Goal: Information Seeking & Learning: Find specific fact

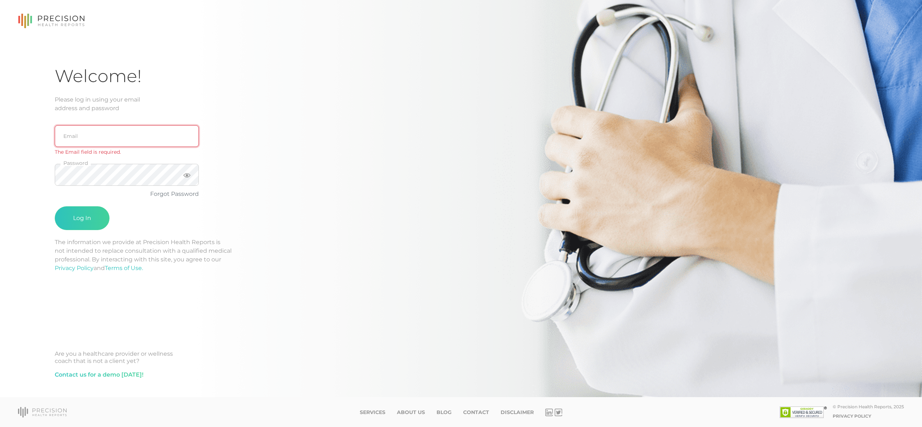
click at [80, 130] on input "email" at bounding box center [127, 136] width 144 height 22
type input "[EMAIL_ADDRESS][DOMAIN_NAME]"
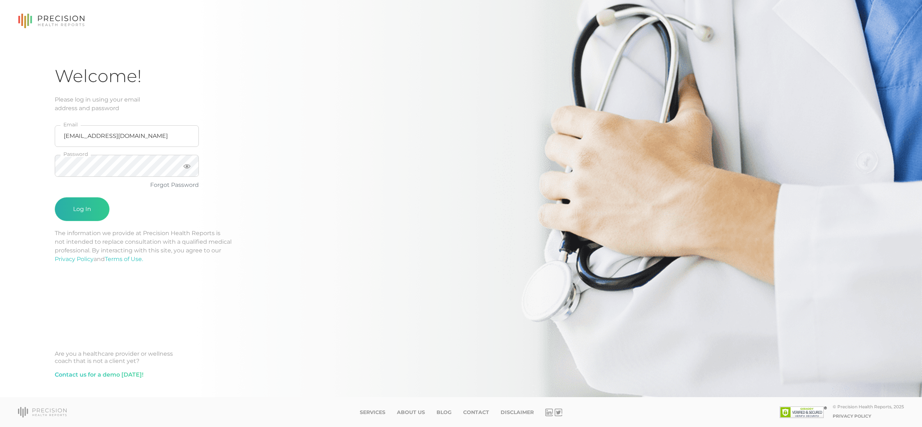
click at [88, 202] on button "Log In" at bounding box center [82, 209] width 55 height 24
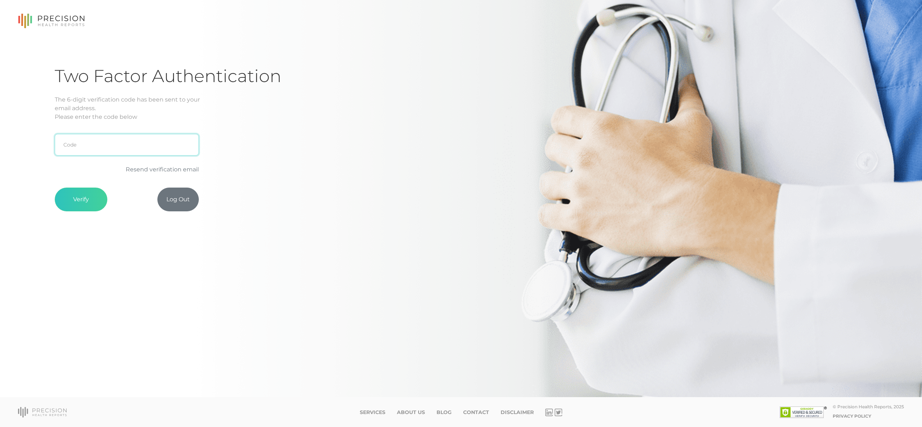
click at [114, 142] on input "text" at bounding box center [127, 145] width 144 height 22
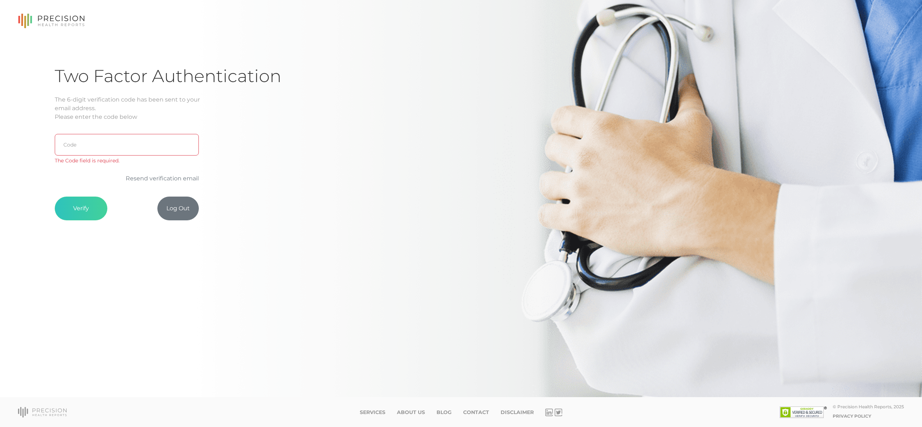
drag, startPoint x: 117, startPoint y: 123, endPoint x: 107, endPoint y: 135, distance: 15.3
click at [117, 124] on form "Code The Code field is required. Resend verification email Verify Log Out" at bounding box center [127, 170] width 144 height 99
click at [105, 140] on input "text" at bounding box center [127, 145] width 144 height 22
paste input "FD9DDB"
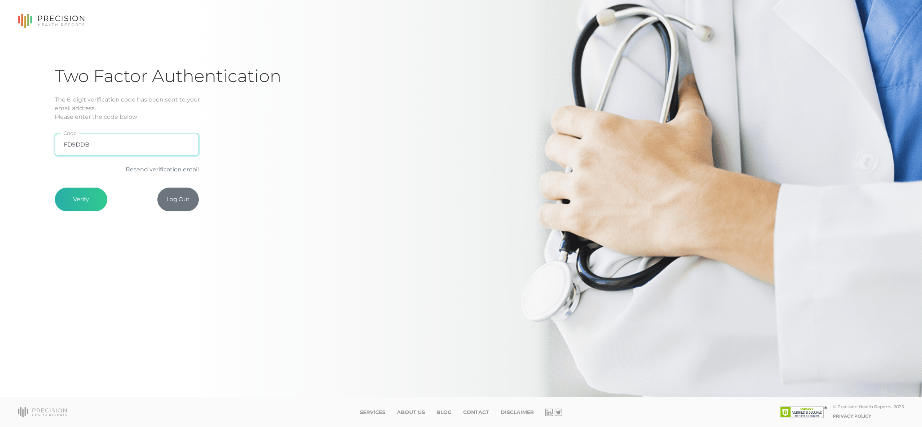
type input "FD9DDB"
click at [89, 202] on button "Verify" at bounding box center [81, 200] width 53 height 24
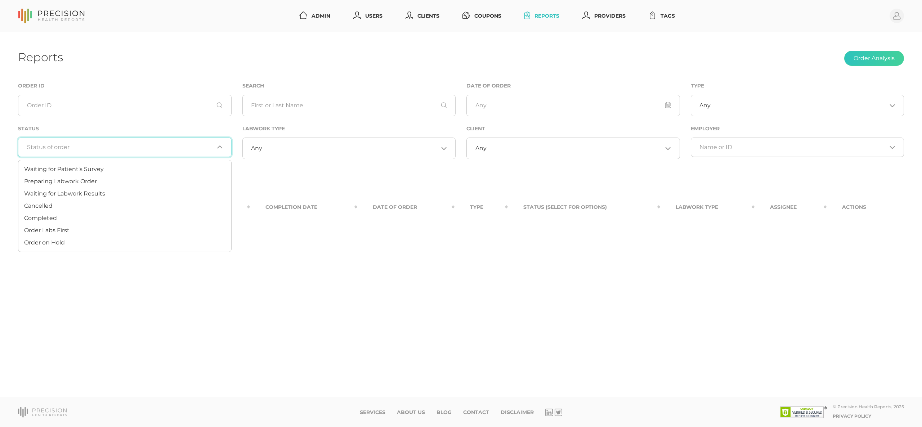
click at [108, 138] on div "Loading..." at bounding box center [125, 147] width 214 height 19
click at [107, 186] on li "Preparing Labwork Order" at bounding box center [124, 181] width 213 height 12
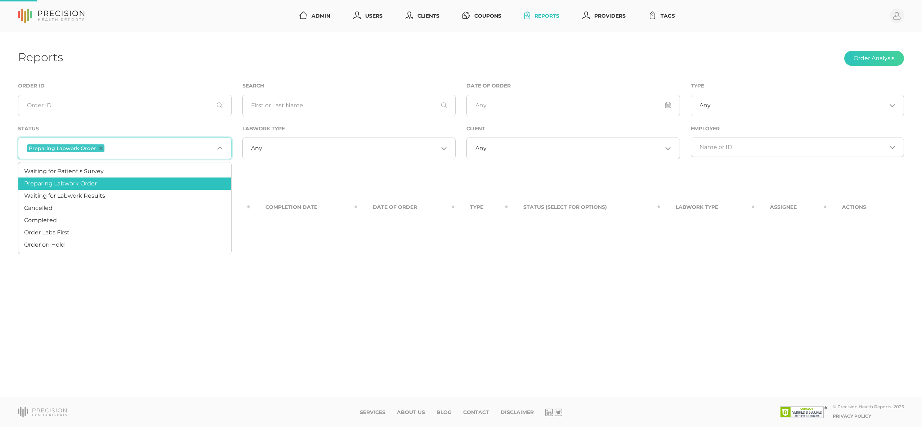
click at [149, 151] on input "Search for option" at bounding box center [160, 148] width 108 height 9
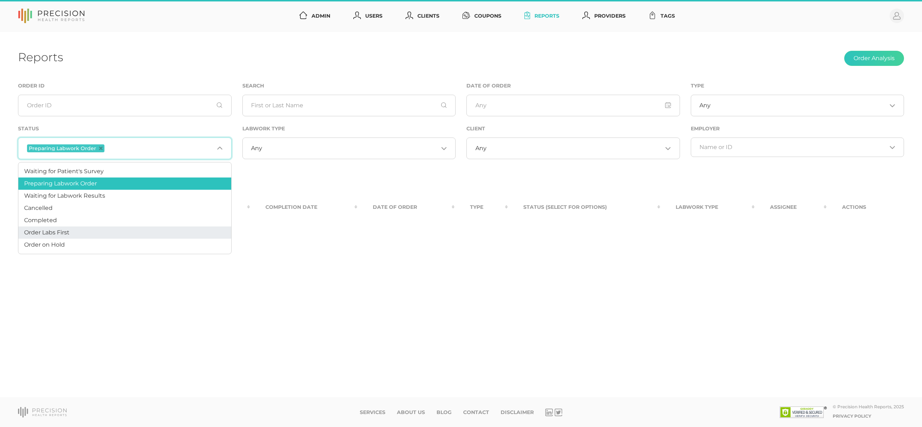
click at [119, 231] on li "Order Labs First" at bounding box center [124, 233] width 213 height 12
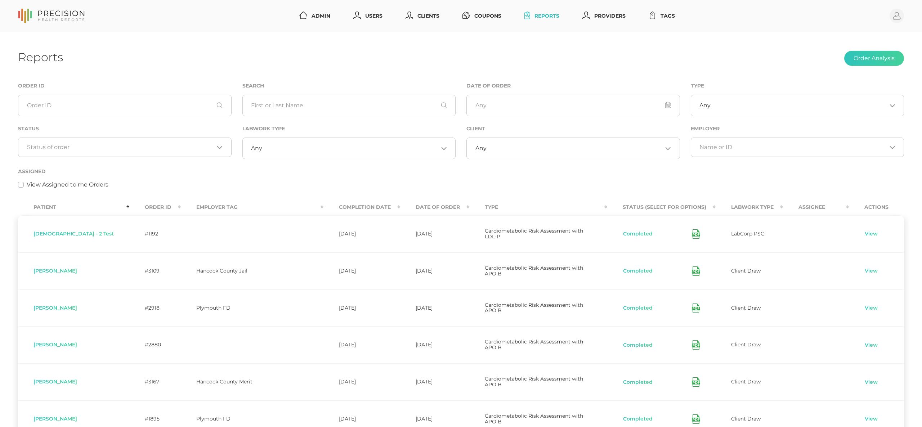
click at [106, 150] on input "Search for option" at bounding box center [120, 147] width 187 height 7
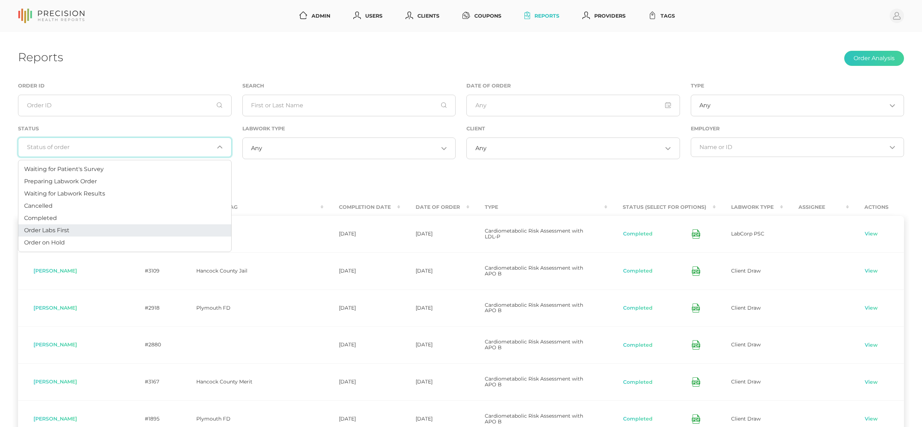
click at [101, 231] on li "Order Labs First" at bounding box center [124, 230] width 213 height 12
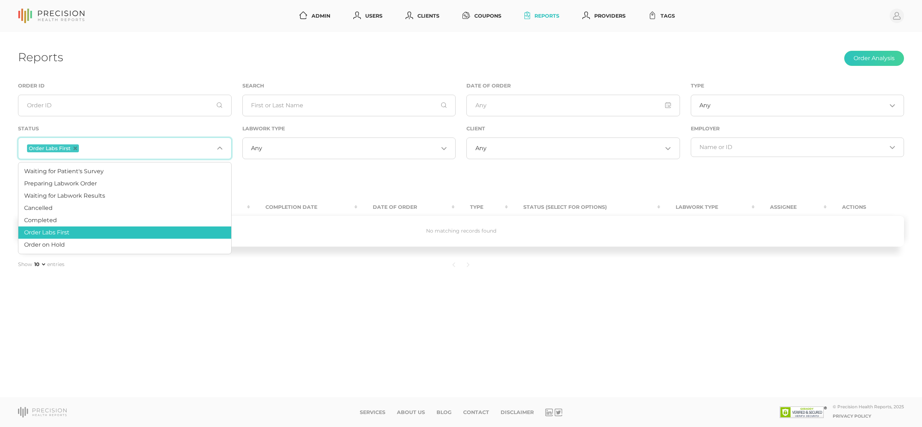
click at [123, 151] on input "Search for option" at bounding box center [147, 148] width 134 height 9
click at [91, 192] on span "Waiting for Labwork Results" at bounding box center [64, 195] width 81 height 7
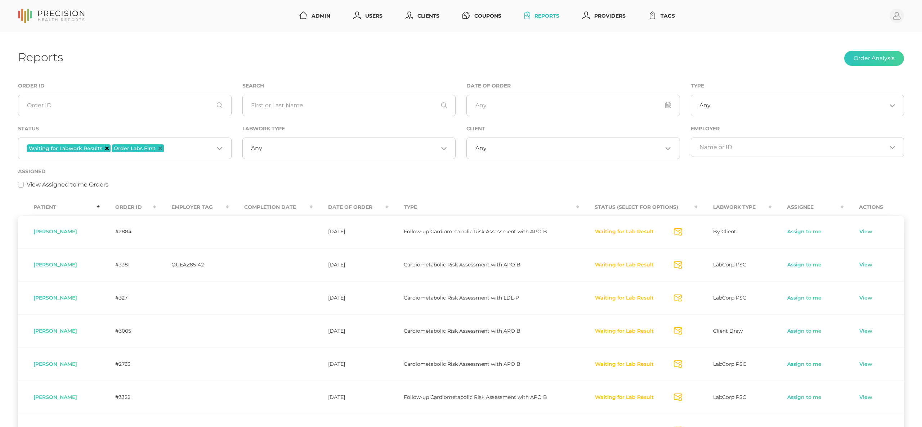
click at [106, 147] on icon "Deselect Waiting for Labwork Results" at bounding box center [107, 149] width 4 height 4
click at [138, 147] on input "Search for option" at bounding box center [147, 148] width 134 height 9
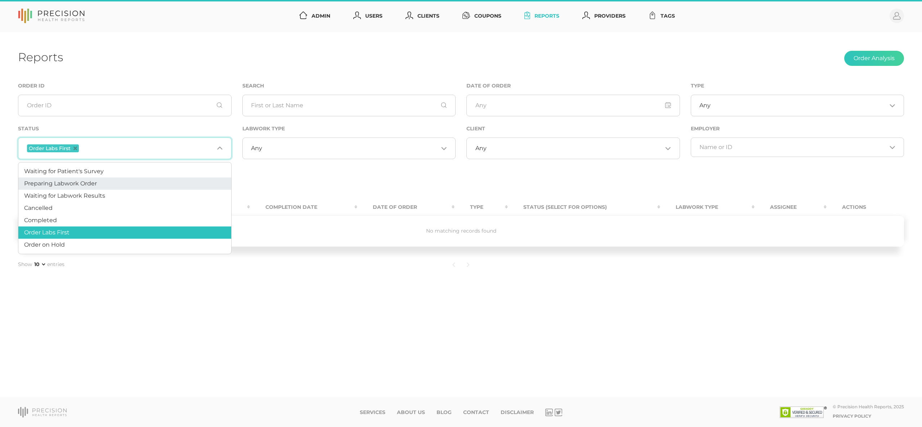
click at [97, 184] on span "Preparing Labwork Order" at bounding box center [60, 183] width 73 height 7
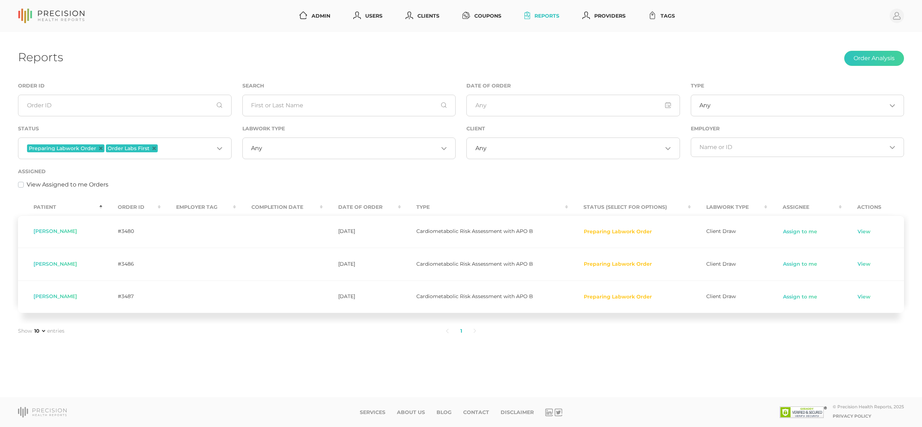
click at [509, 172] on div "Assigned View Assigned to me Orders" at bounding box center [461, 178] width 886 height 22
click at [75, 229] on span "[PERSON_NAME]" at bounding box center [56, 231] width 44 height 6
drag, startPoint x: 251, startPoint y: 174, endPoint x: 267, endPoint y: 149, distance: 29.7
click at [254, 169] on div "Assigned View Assigned to me Orders" at bounding box center [461, 178] width 886 height 22
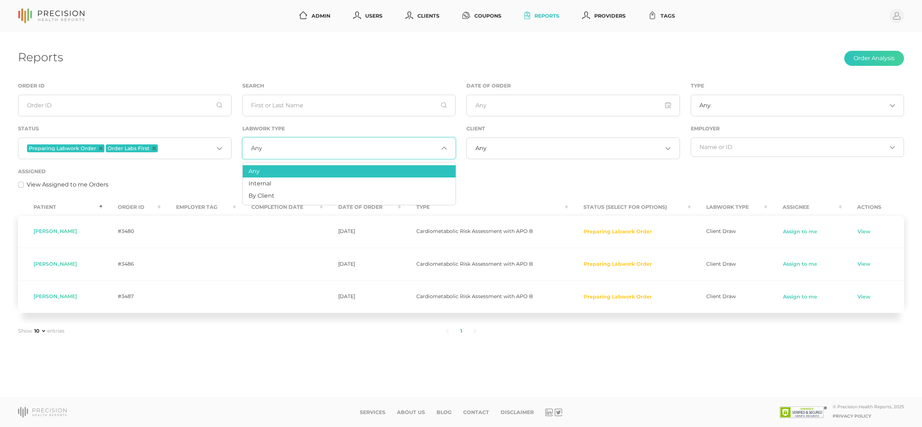
click at [267, 149] on input "Search for option" at bounding box center [350, 148] width 176 height 7
click at [179, 186] on div "View Assigned to me Orders" at bounding box center [461, 185] width 886 height 9
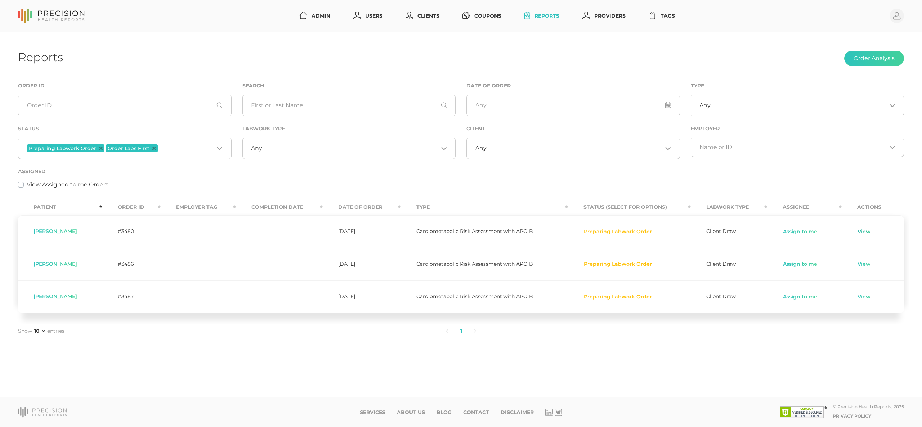
click at [861, 232] on link "View" at bounding box center [865, 231] width 14 height 7
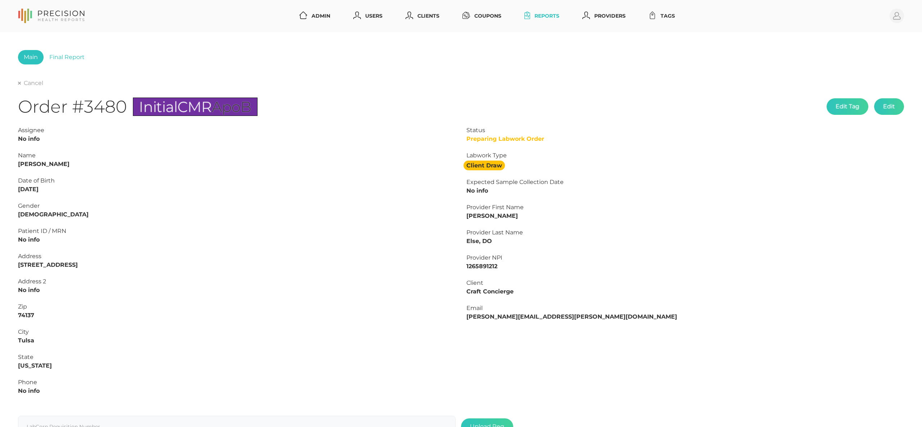
click at [64, 164] on strong "[PERSON_NAME]" at bounding box center [44, 164] width 52 height 7
copy strong "Amburgy"
click at [23, 159] on div "Name" at bounding box center [237, 155] width 438 height 9
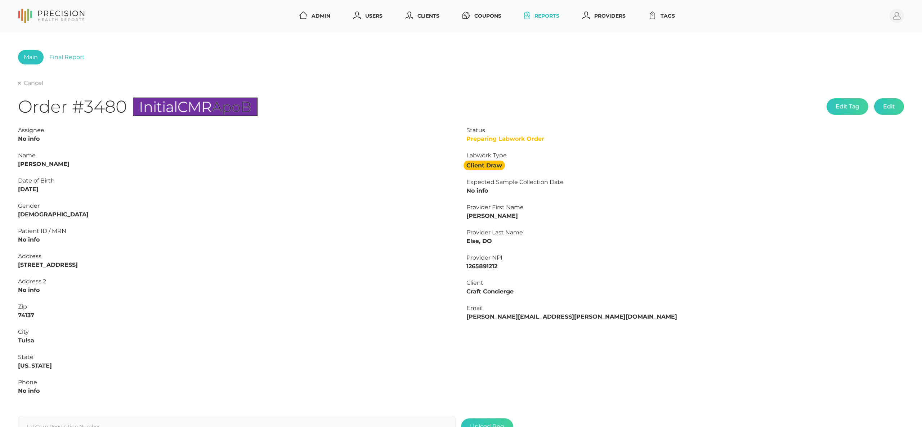
click at [26, 161] on strong "[PERSON_NAME]" at bounding box center [44, 164] width 52 height 7
copy strong "Christopher"
drag, startPoint x: 56, startPoint y: 189, endPoint x: 0, endPoint y: 187, distance: 56.6
click at [0, 187] on html "Admin Users Clients Coupons Reports Providers Tags Profile Main Final Report Ca…" at bounding box center [461, 244] width 922 height 489
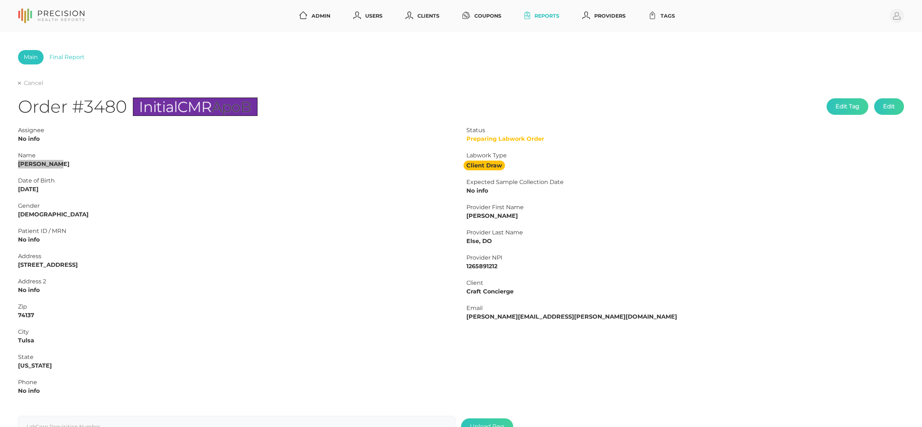
copy strong "12/18/1976"
click at [27, 83] on link "Cancel" at bounding box center [30, 82] width 25 height 7
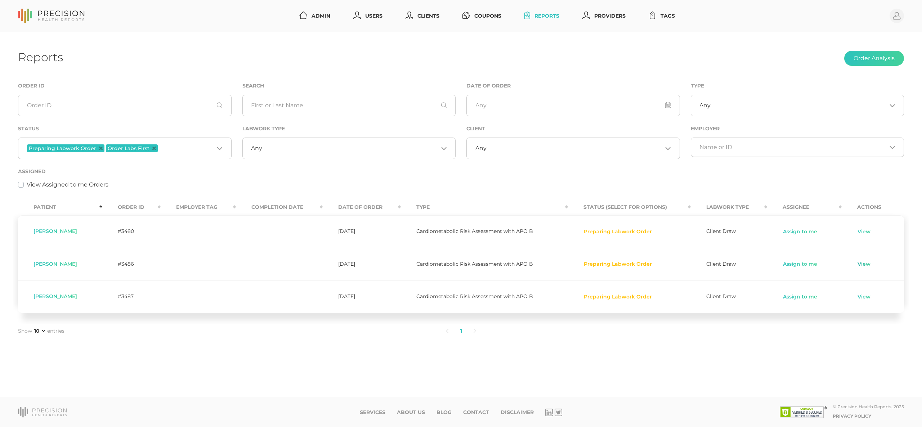
click at [867, 264] on link "View" at bounding box center [865, 264] width 14 height 7
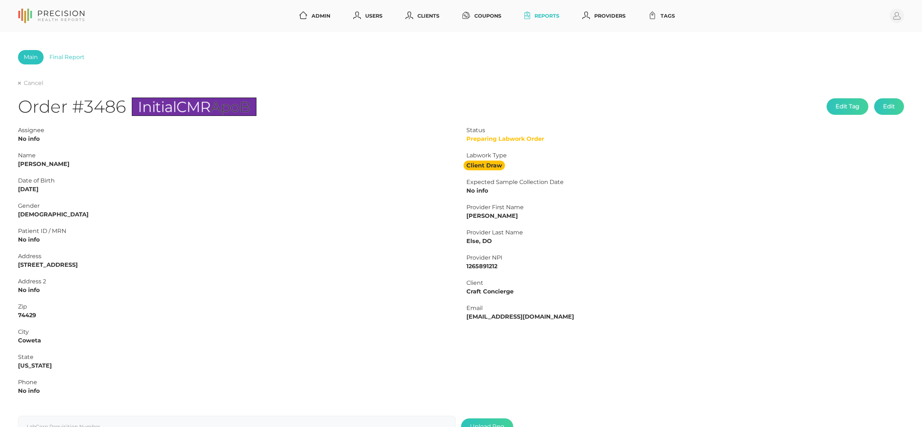
click at [44, 163] on strong "[PERSON_NAME]" at bounding box center [44, 164] width 52 height 7
copy strong "Slack"
click at [21, 164] on strong "[PERSON_NAME]" at bounding box center [44, 164] width 52 height 7
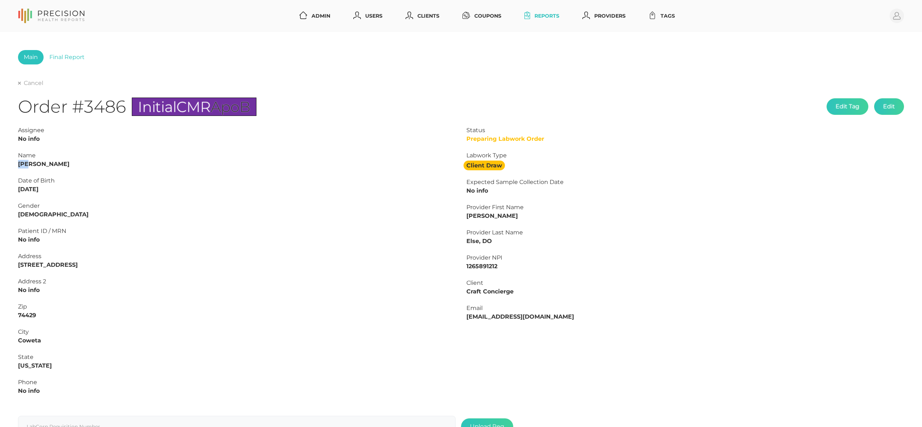
copy strong "Kip"
drag, startPoint x: 71, startPoint y: 192, endPoint x: 0, endPoint y: 191, distance: 71.0
click at [0, 191] on html "Admin Users Clients Coupons Reports Providers Tags Profile Main Final Report Ca…" at bounding box center [461, 244] width 922 height 489
copy strong "03/16/1968"
click at [30, 84] on link "Cancel" at bounding box center [30, 83] width 25 height 7
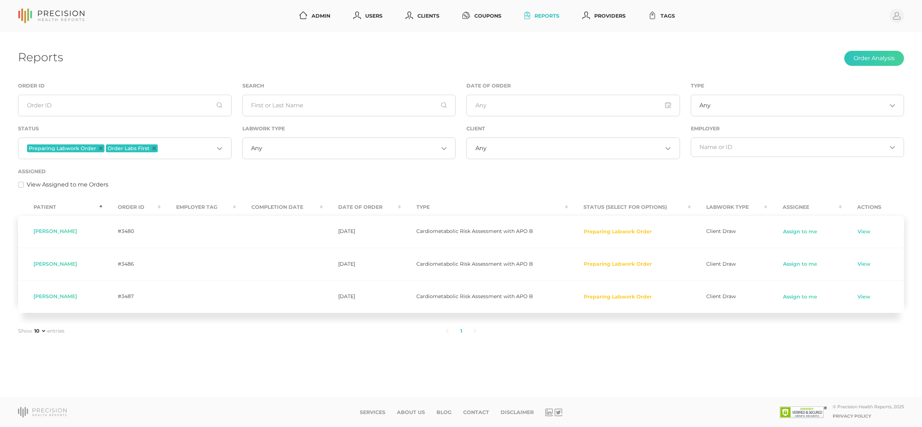
click at [300, 307] on td at bounding box center [279, 297] width 87 height 33
click at [99, 147] on icon "Deselect Preparing Labwork Order" at bounding box center [101, 149] width 4 height 4
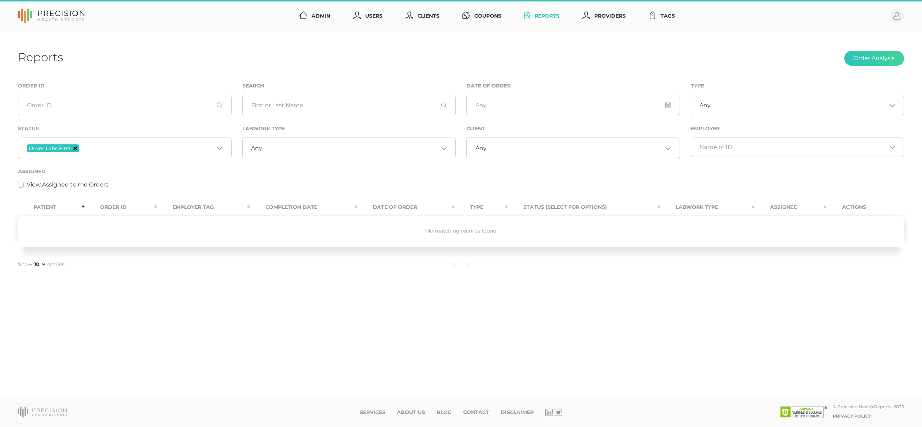
click at [75, 147] on icon "Deselect Order Labs First" at bounding box center [76, 149] width 4 height 4
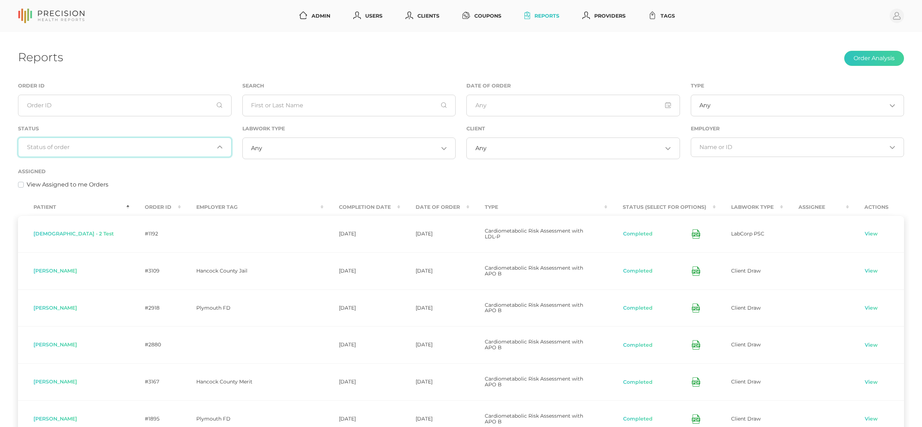
click at [159, 146] on input "Search for option" at bounding box center [120, 147] width 187 height 7
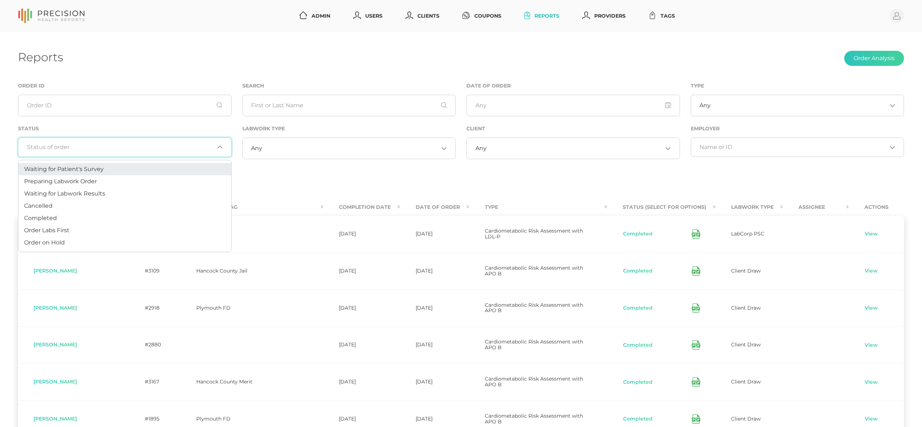
click at [120, 170] on li "Waiting for Patient's Survey" at bounding box center [124, 169] width 213 height 12
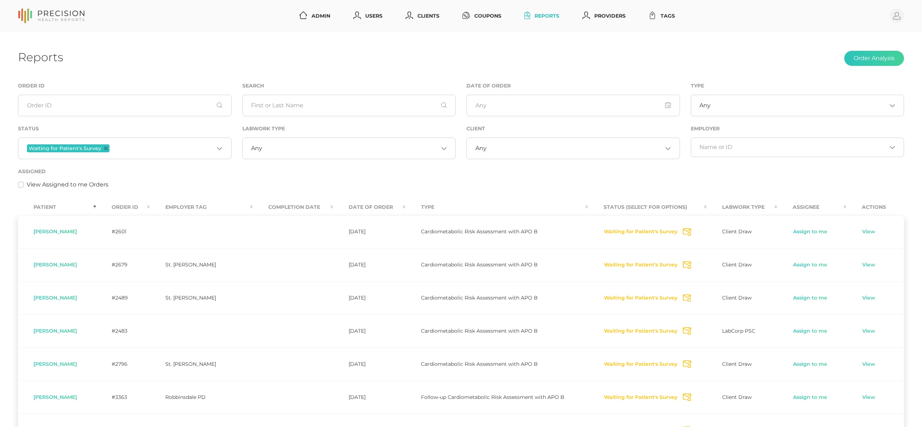
click at [132, 204] on th "Order ID" at bounding box center [123, 207] width 54 height 16
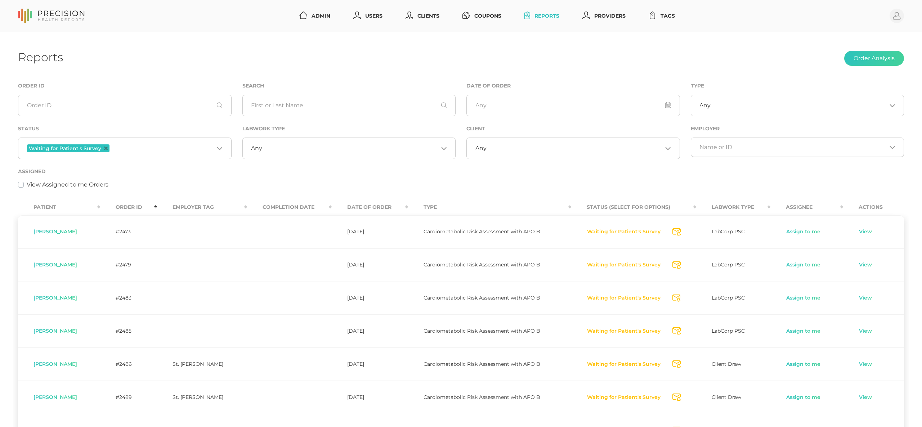
click at [132, 204] on th "Order ID" at bounding box center [128, 207] width 57 height 16
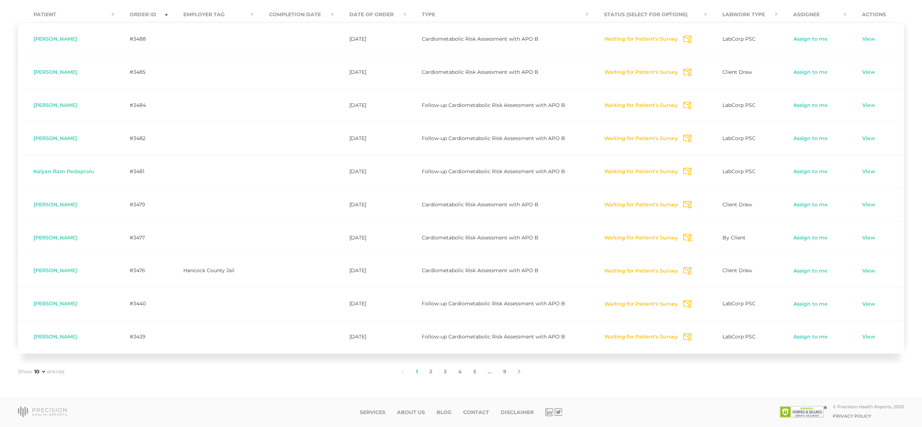
scroll to position [193, 0]
select select "75"
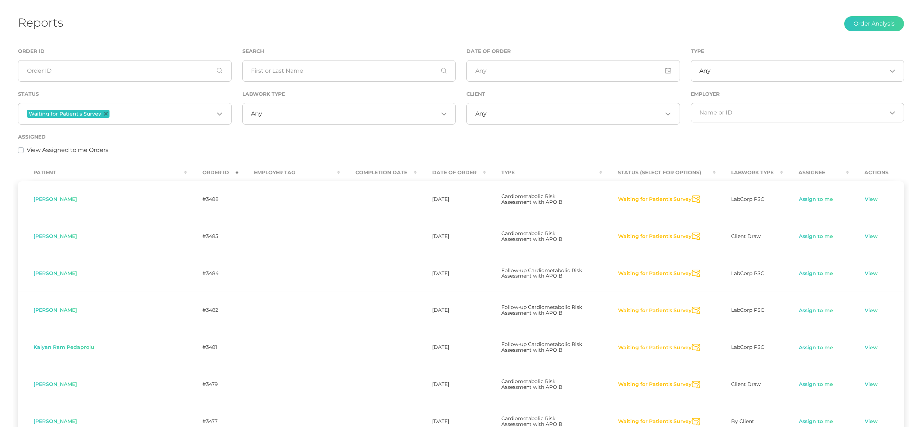
scroll to position [31, 0]
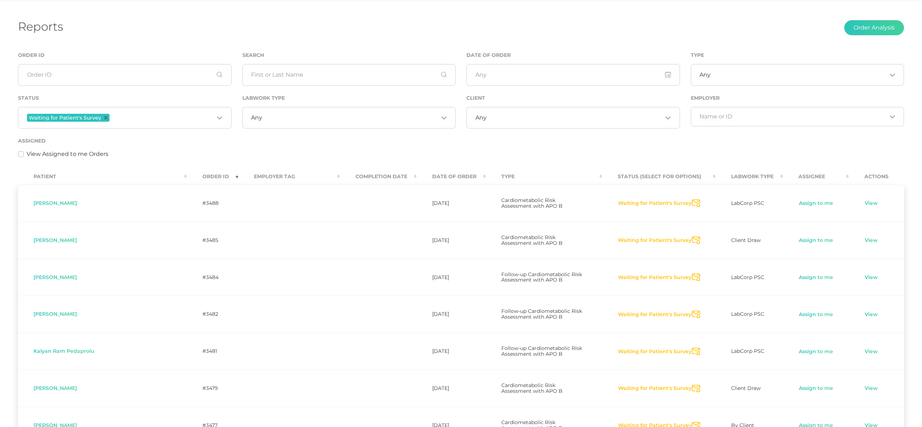
click at [692, 202] on icon "Send Notification" at bounding box center [696, 204] width 8 height 8
click at [692, 237] on icon "Send Notification" at bounding box center [696, 241] width 8 height 8
click at [692, 274] on icon "Send Notification" at bounding box center [696, 278] width 8 height 8
click at [692, 311] on icon "Send Notification" at bounding box center [696, 315] width 8 height 8
click at [692, 348] on icon "Send Notification" at bounding box center [696, 352] width 8 height 8
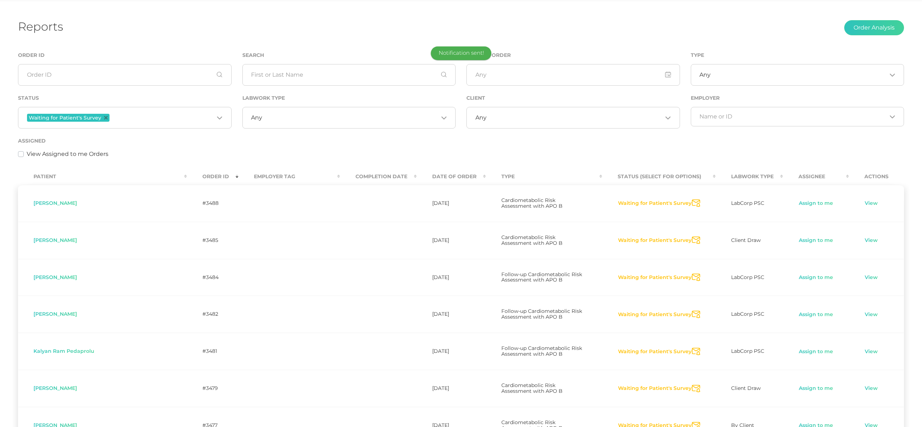
scroll to position [30, 0]
click at [692, 386] on icon "Send Notification" at bounding box center [696, 390] width 8 height 8
click at [692, 423] on icon "Send Notification" at bounding box center [696, 427] width 8 height 8
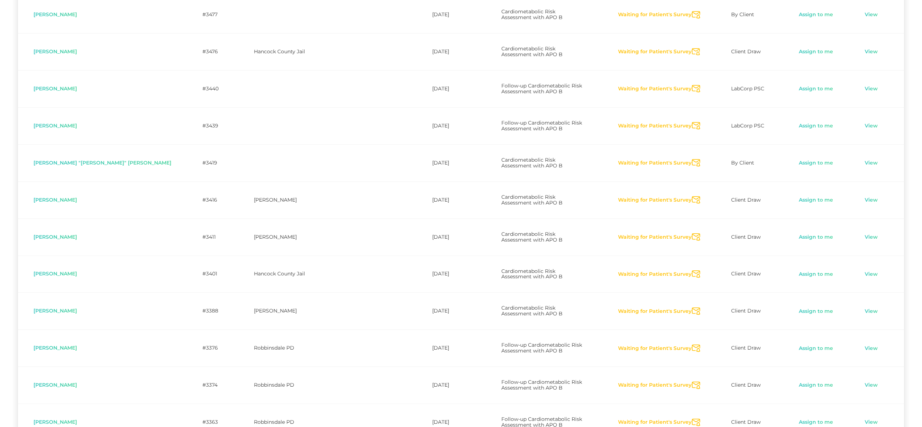
scroll to position [442, 0]
click at [692, 48] on icon "Send Notification" at bounding box center [696, 52] width 8 height 8
click at [692, 84] on icon "Send Notification" at bounding box center [696, 88] width 8 height 8
click at [692, 121] on icon "Send Notification" at bounding box center [696, 125] width 8 height 8
click at [692, 159] on icon "Send Notification" at bounding box center [696, 163] width 8 height 8
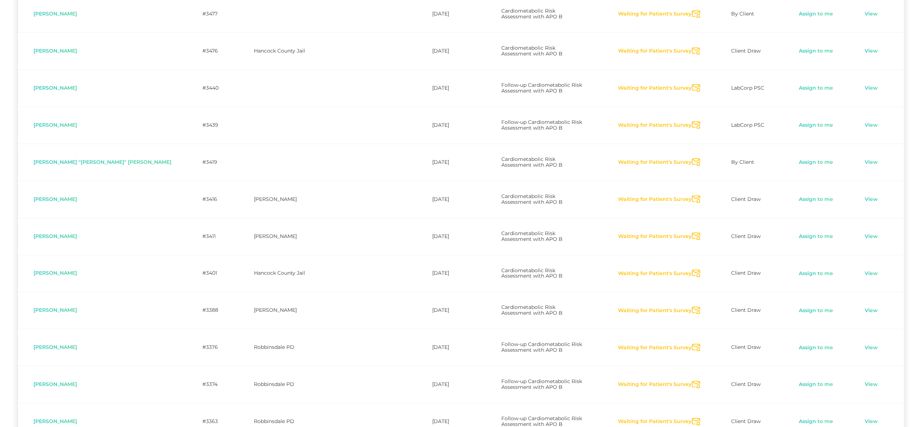
click at [692, 196] on icon "Send Notification" at bounding box center [696, 200] width 8 height 8
click at [692, 233] on icon "Send Notification" at bounding box center [696, 237] width 8 height 8
click at [692, 270] on icon "Send Notification" at bounding box center [696, 274] width 8 height 8
click at [692, 307] on icon "Send Notification" at bounding box center [696, 311] width 8 height 8
click at [692, 344] on icon "Send Notification" at bounding box center [696, 348] width 8 height 8
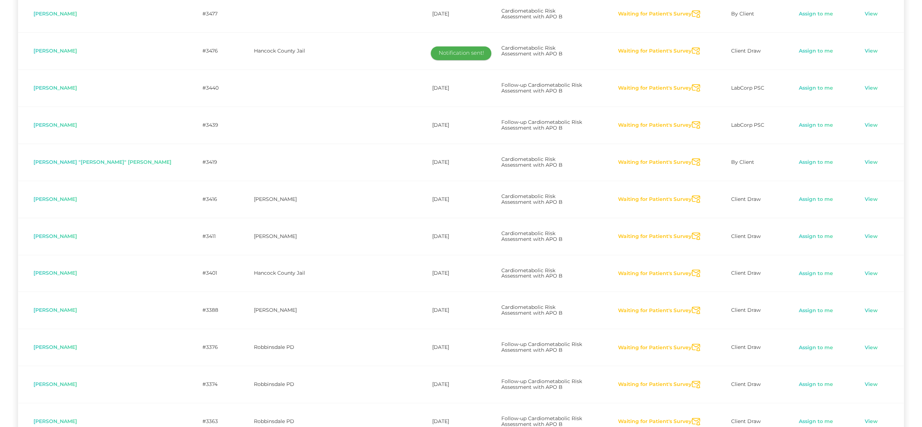
click at [692, 381] on icon "Send Notification" at bounding box center [696, 385] width 8 height 8
click at [692, 418] on icon "Send Notification" at bounding box center [696, 422] width 8 height 8
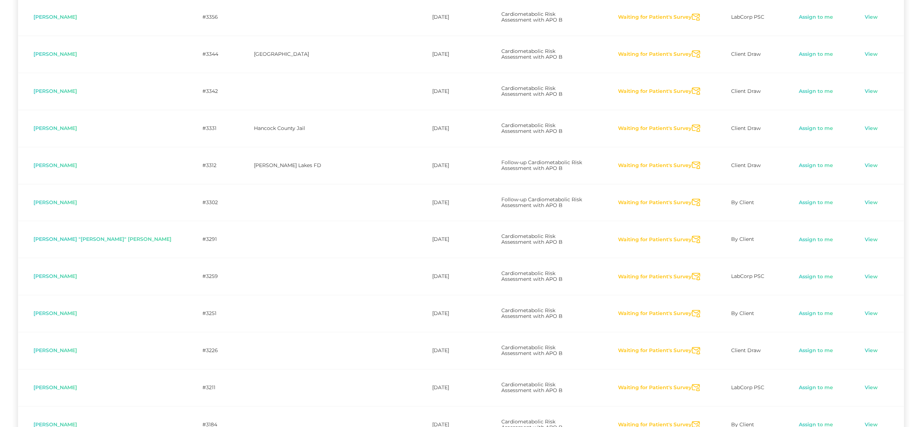
scroll to position [886, 0]
click at [692, 85] on icon "Send Notification" at bounding box center [696, 89] width 8 height 8
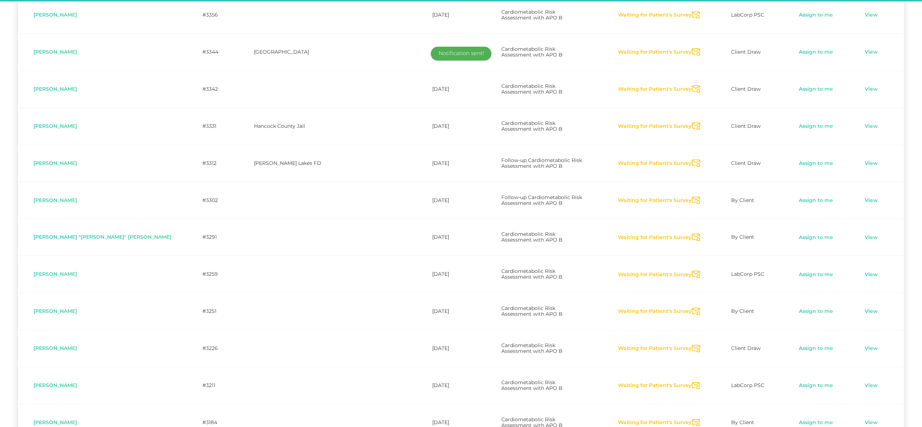
click at [692, 123] on icon "Send Notification" at bounding box center [696, 127] width 8 height 8
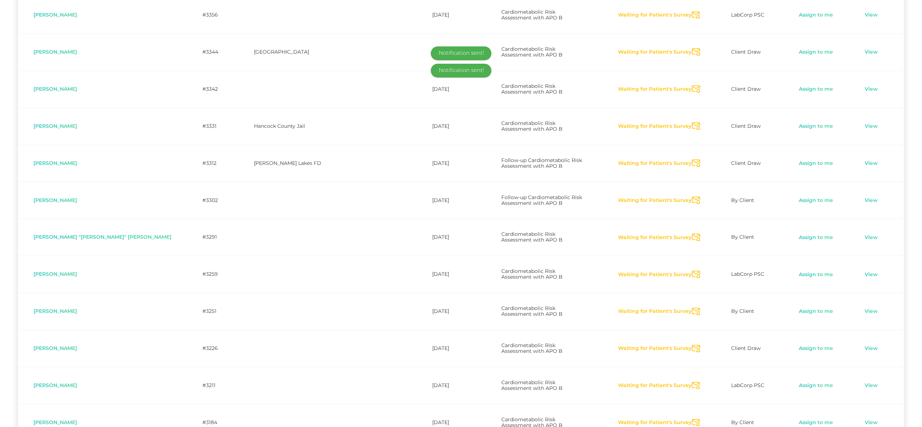
click at [692, 160] on icon "Send Notification" at bounding box center [696, 164] width 8 height 8
click at [692, 197] on icon "Send Notification" at bounding box center [696, 201] width 8 height 8
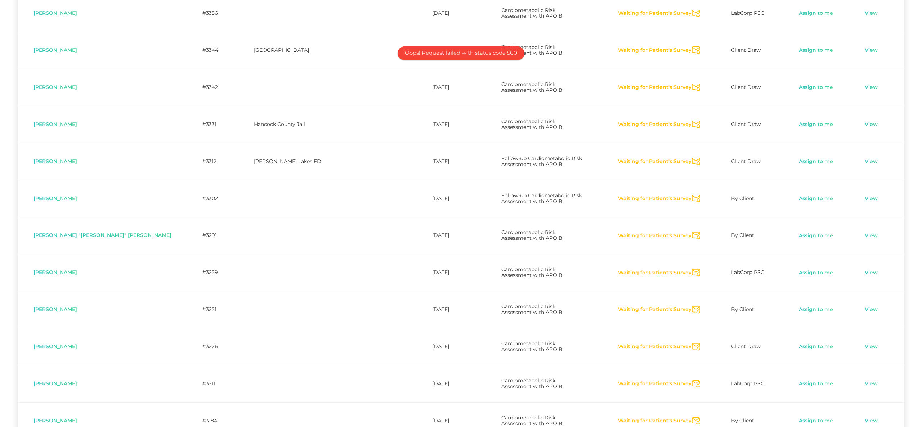
click at [692, 232] on icon "Send Notification" at bounding box center [696, 236] width 8 height 8
click at [692, 269] on icon "Send Notification" at bounding box center [696, 273] width 8 height 8
click at [692, 306] on icon "Send Notification" at bounding box center [696, 310] width 8 height 8
click at [692, 343] on icon "Send Notification" at bounding box center [696, 347] width 8 height 8
click at [692, 381] on icon "Send Notification" at bounding box center [696, 385] width 8 height 8
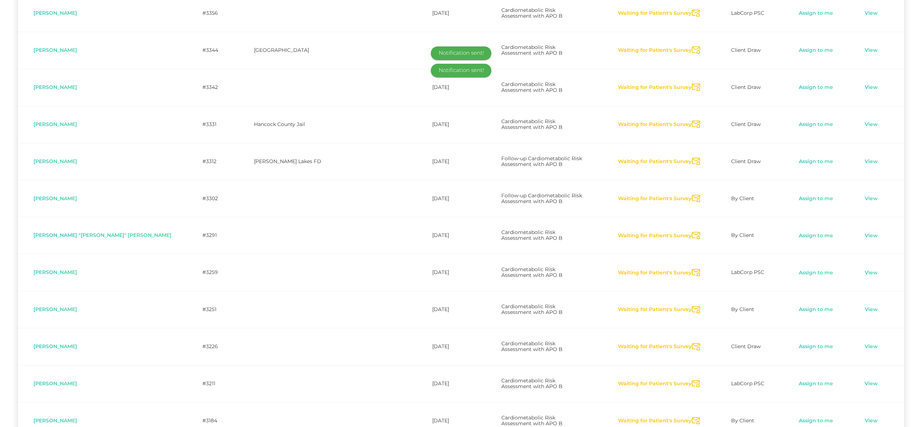
click at [692, 418] on icon "Send Notification" at bounding box center [696, 422] width 8 height 8
drag, startPoint x: 689, startPoint y: 341, endPoint x: 682, endPoint y: 346, distance: 8.6
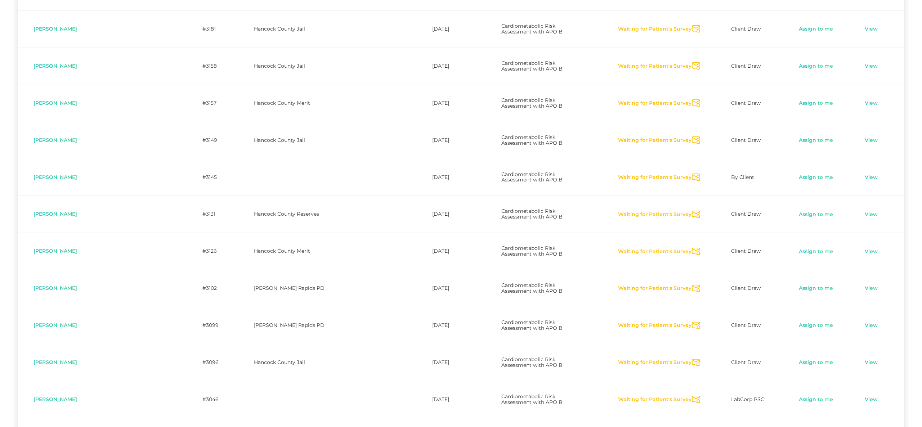
scroll to position [1320, 0]
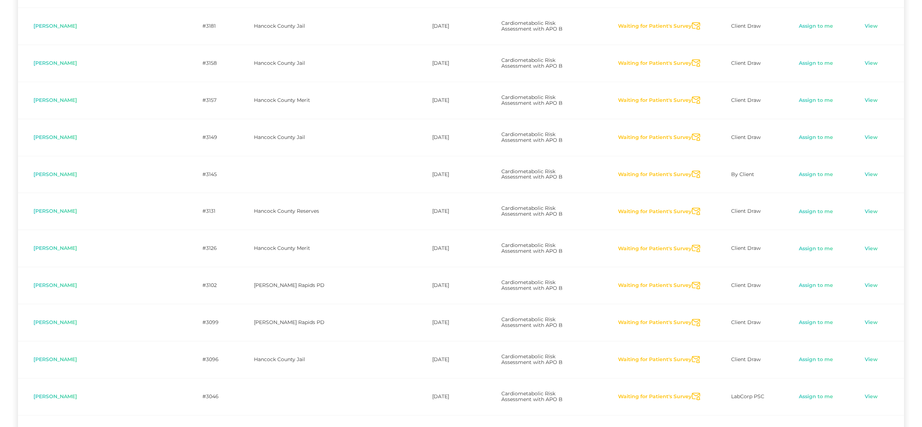
click at [692, 134] on icon "Send Notification" at bounding box center [696, 138] width 8 height 8
click at [692, 171] on icon "Send Notification" at bounding box center [696, 175] width 8 height 8
click at [692, 208] on icon "Send Notification" at bounding box center [696, 212] width 8 height 8
click at [692, 245] on icon "Send Notification" at bounding box center [696, 249] width 8 height 8
click at [692, 282] on icon "Send Notification" at bounding box center [696, 286] width 8 height 8
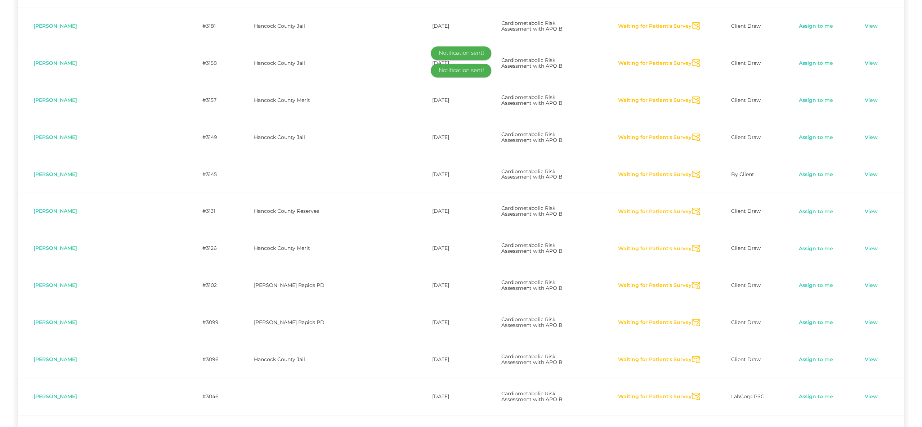
click at [692, 319] on icon "Send Notification" at bounding box center [696, 323] width 8 height 8
click at [692, 356] on icon "Send Notification" at bounding box center [696, 360] width 8 height 8
click at [692, 393] on icon "Send Notification" at bounding box center [696, 397] width 8 height 8
click at [692, 427] on icon "Send Notification" at bounding box center [696, 434] width 8 height 8
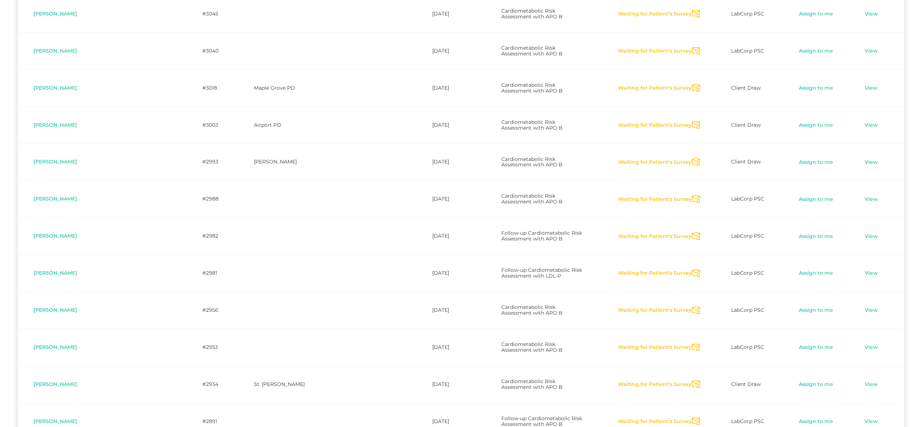
scroll to position [1744, 0]
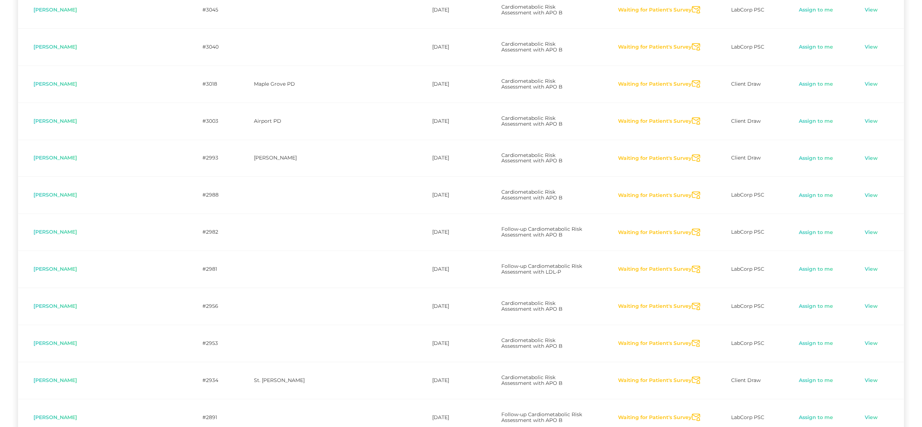
click at [692, 192] on icon "Send Notification" at bounding box center [696, 196] width 8 height 8
click at [692, 229] on icon "Send Notification" at bounding box center [696, 233] width 8 height 8
click at [692, 266] on icon "Send Notification" at bounding box center [696, 270] width 8 height 8
click at [692, 303] on icon "Send Notification" at bounding box center [696, 307] width 8 height 8
click at [692, 340] on icon "Send Notification" at bounding box center [696, 344] width 8 height 8
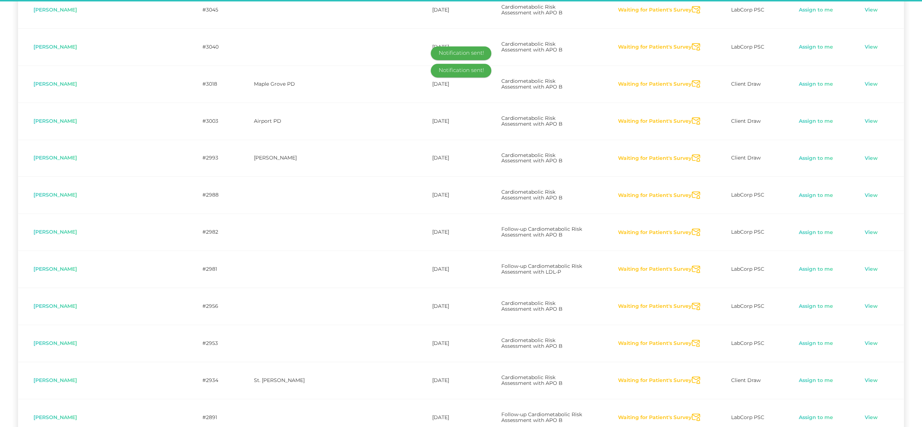
click at [692, 377] on icon "Send Notification" at bounding box center [696, 381] width 8 height 8
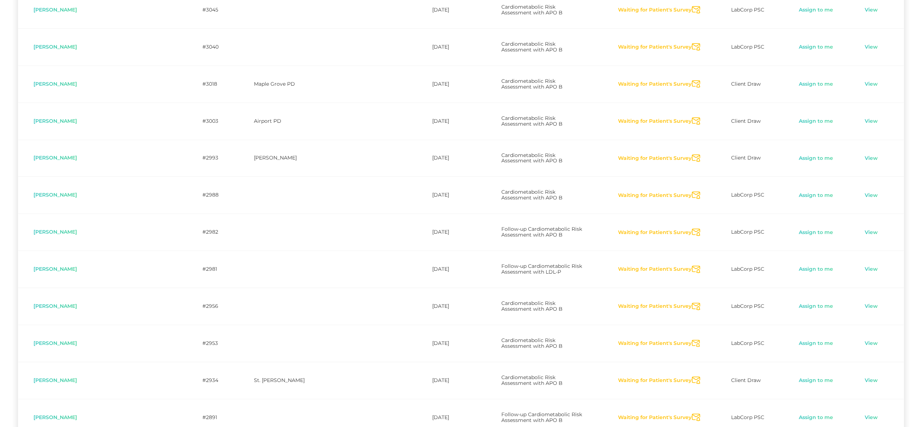
click at [692, 414] on icon "Send Notification" at bounding box center [696, 418] width 8 height 8
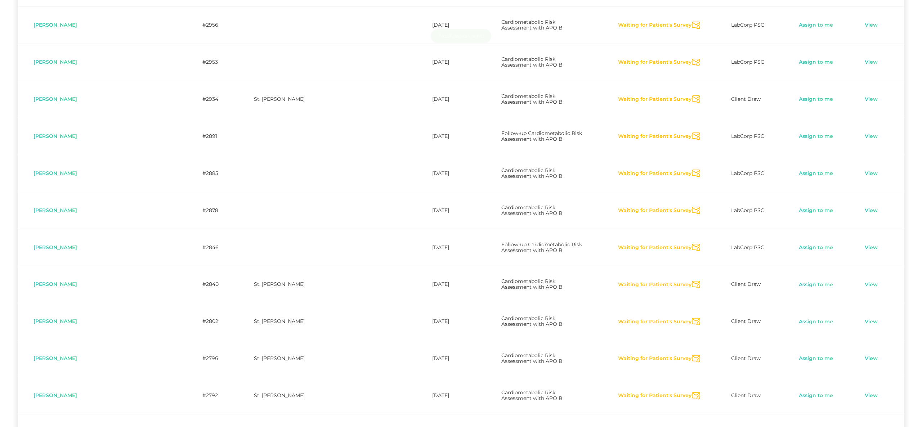
scroll to position [2028, 0]
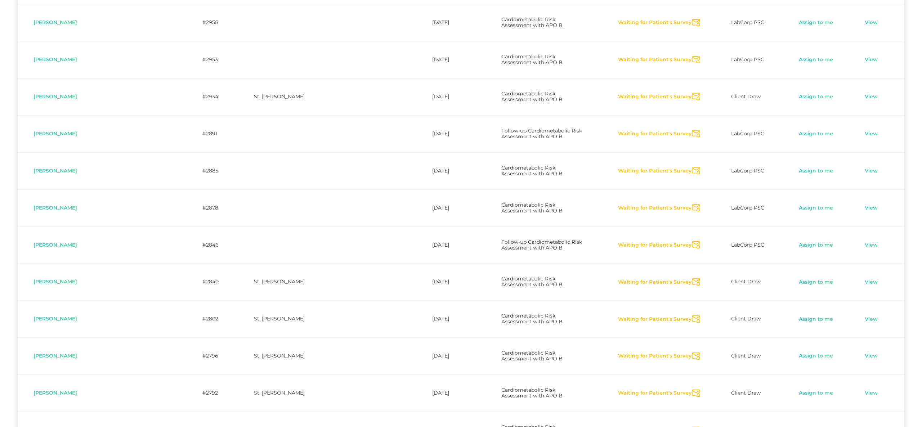
drag, startPoint x: 688, startPoint y: 230, endPoint x: 685, endPoint y: 256, distance: 26.1
drag, startPoint x: 690, startPoint y: 295, endPoint x: 691, endPoint y: 341, distance: 46.1
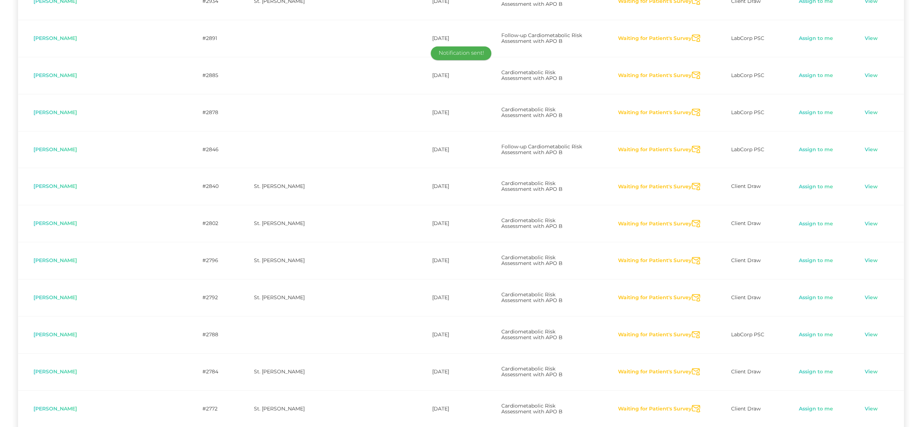
scroll to position [2124, 0]
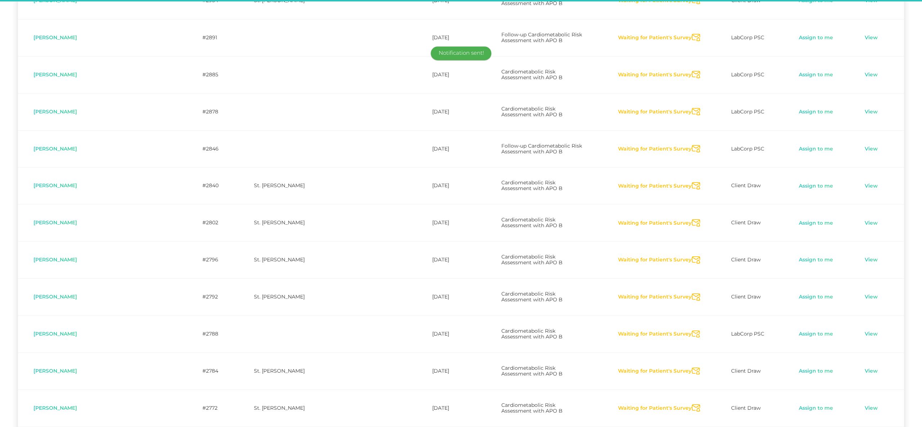
drag, startPoint x: 688, startPoint y: 367, endPoint x: 689, endPoint y: 383, distance: 15.9
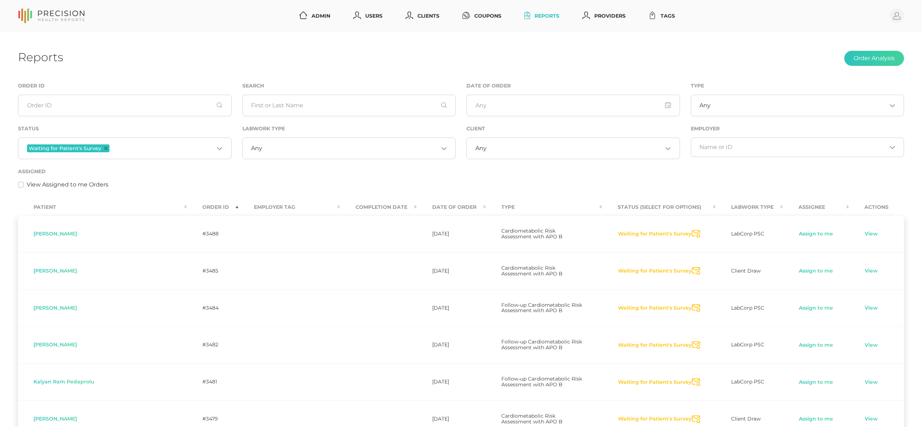
scroll to position [0, 0]
click at [134, 170] on div "Assigned View Assigned to me Orders" at bounding box center [461, 178] width 886 height 22
click at [104, 146] on span "Waiting for Patient's Survey" at bounding box center [68, 148] width 83 height 8
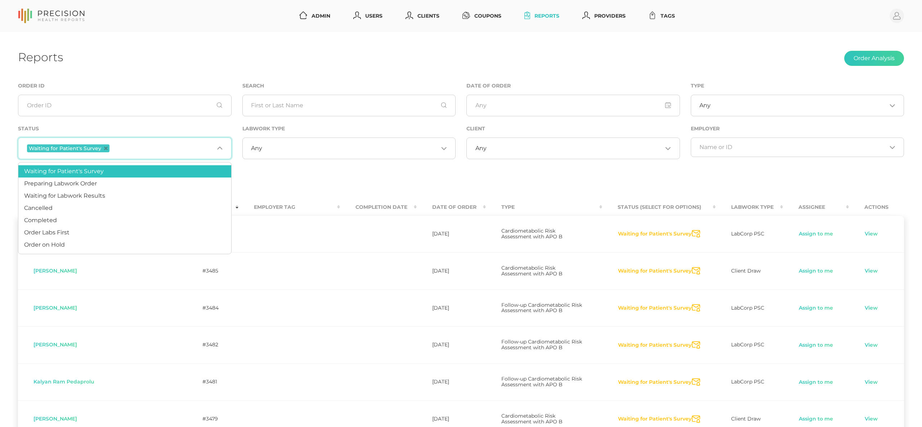
click at [108, 150] on div "Waiting for Patient's Survey" at bounding box center [120, 148] width 187 height 9
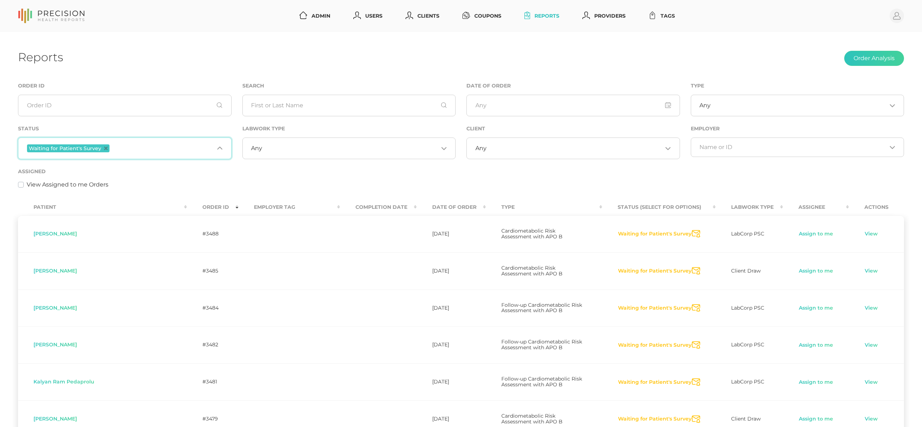
click at [126, 147] on input "Search for option" at bounding box center [162, 148] width 103 height 9
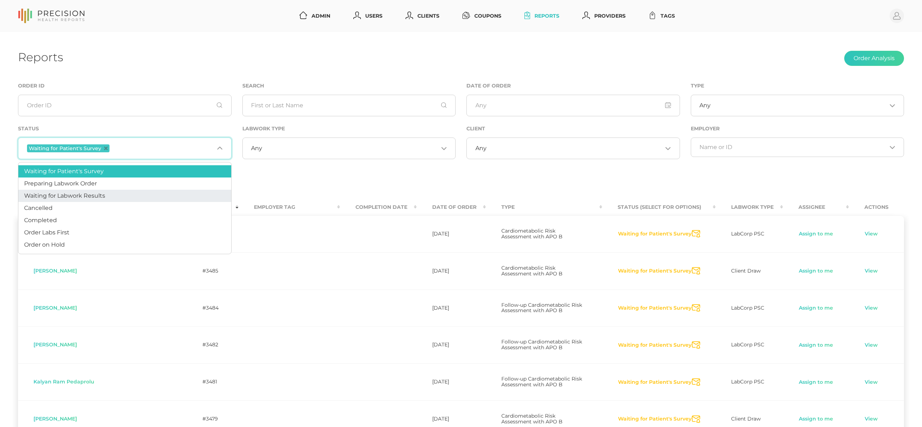
click at [96, 193] on span "Waiting for Labwork Results" at bounding box center [64, 195] width 81 height 7
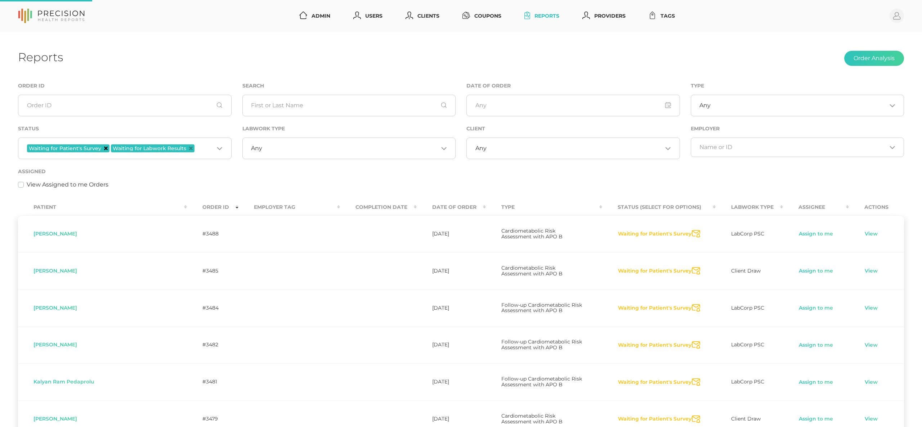
click at [104, 148] on icon "Deselect Waiting for Patient's Survey" at bounding box center [106, 149] width 4 height 4
click at [276, 147] on input "Search for option" at bounding box center [350, 148] width 176 height 7
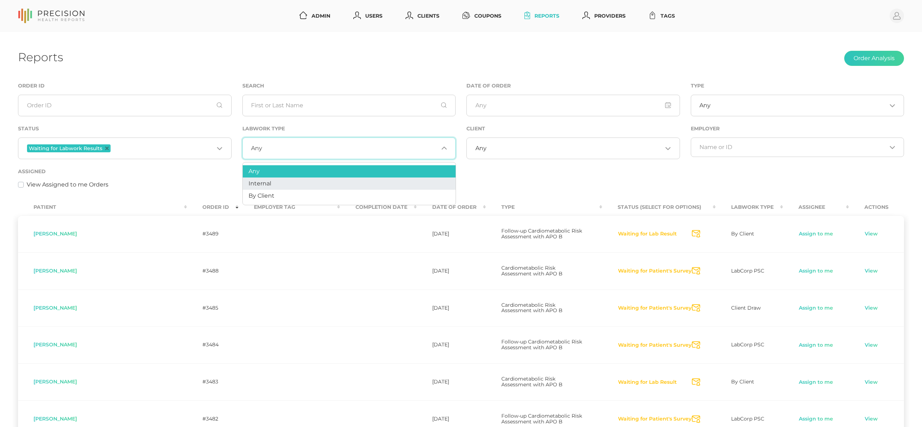
click at [271, 179] on li "Internal" at bounding box center [349, 184] width 213 height 12
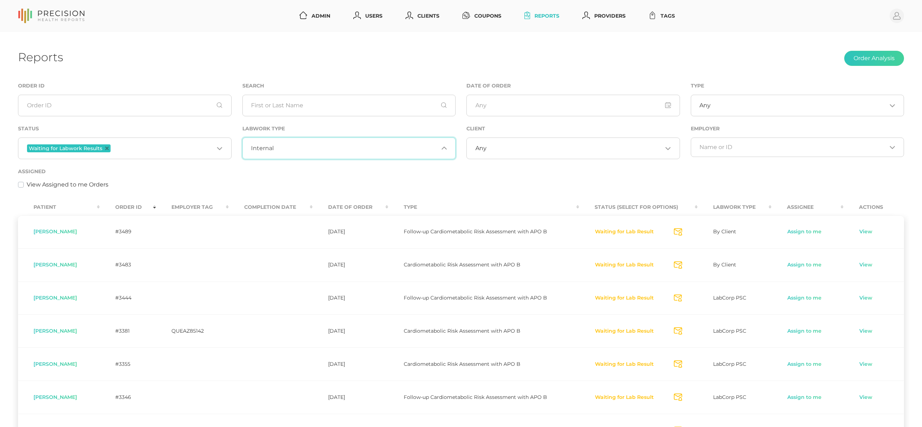
click at [370, 150] on input "Search for option" at bounding box center [356, 148] width 165 height 7
click at [328, 180] on li "Internal" at bounding box center [349, 184] width 213 height 12
click at [335, 155] on div "Internal Loading..." at bounding box center [349, 149] width 214 height 22
click at [321, 182] on li "Internal" at bounding box center [349, 184] width 213 height 12
click at [323, 176] on div "Assigned View Assigned to me Orders" at bounding box center [461, 178] width 886 height 22
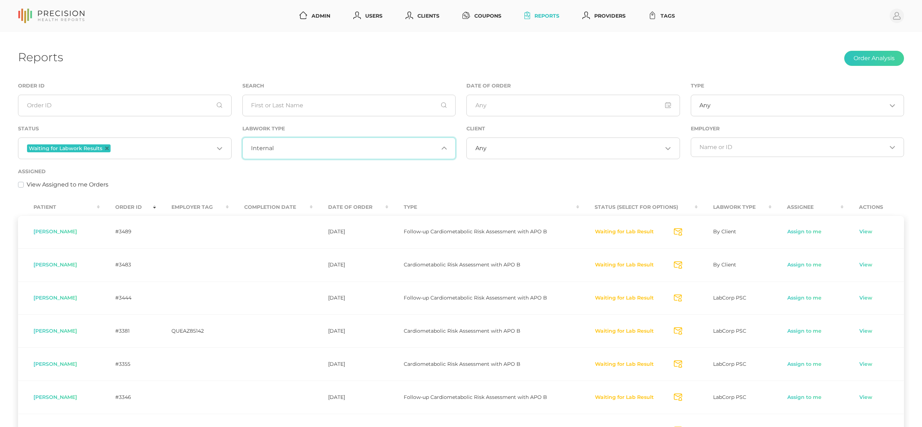
click at [330, 151] on input "Search for option" at bounding box center [356, 148] width 165 height 7
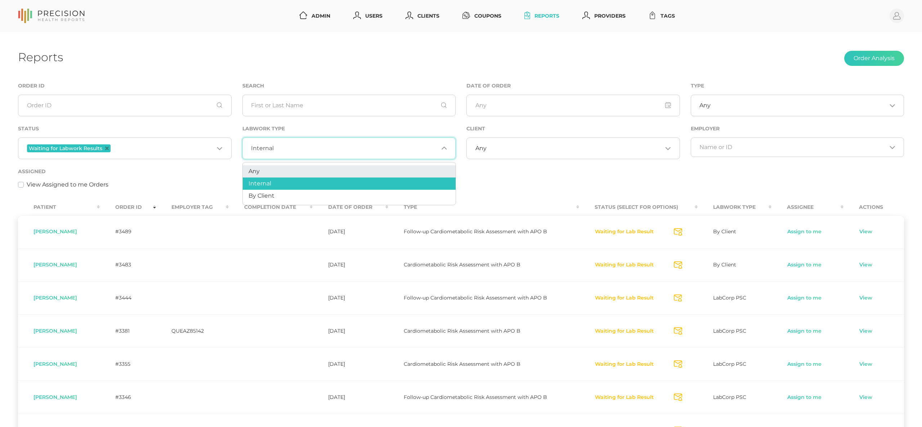
click at [324, 174] on li "Any" at bounding box center [349, 171] width 213 height 12
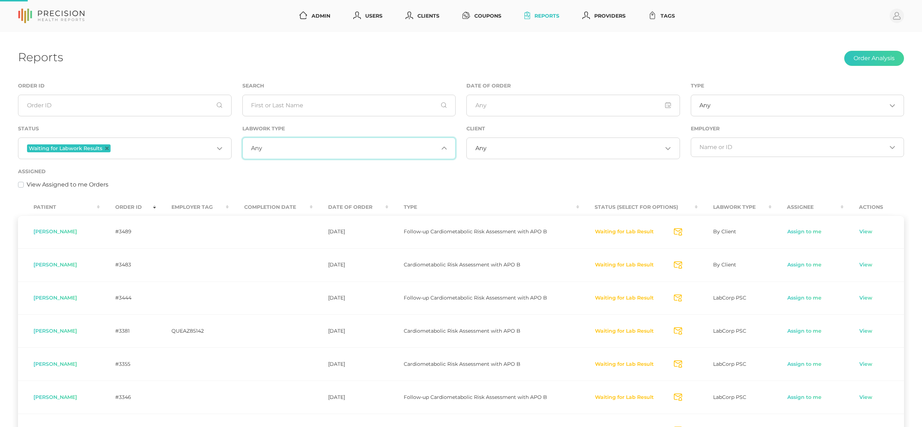
click at [329, 154] on div "Any Loading..." at bounding box center [349, 149] width 214 height 22
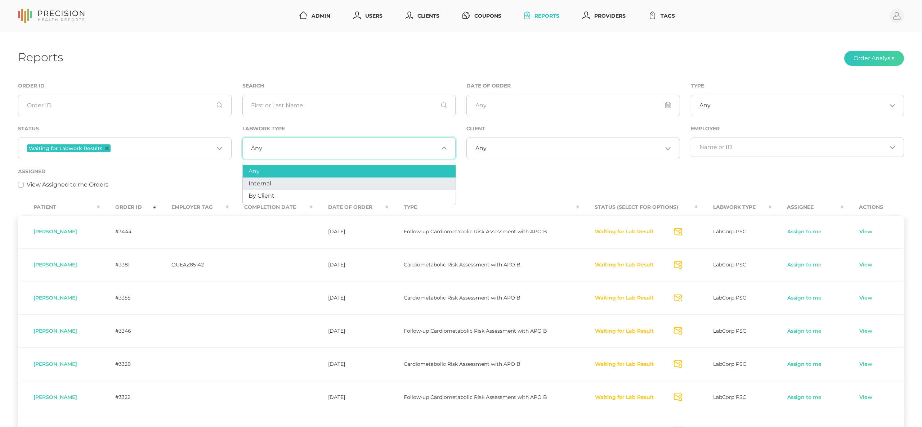
click at [319, 182] on li "Internal" at bounding box center [349, 184] width 213 height 12
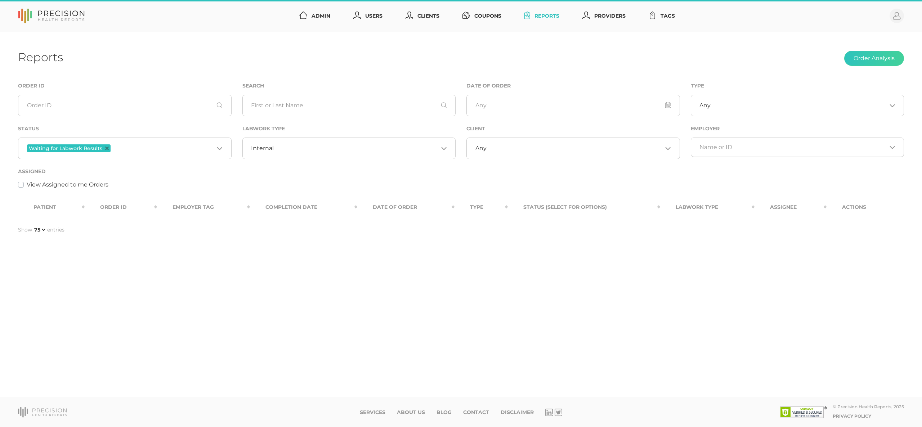
select select "75"
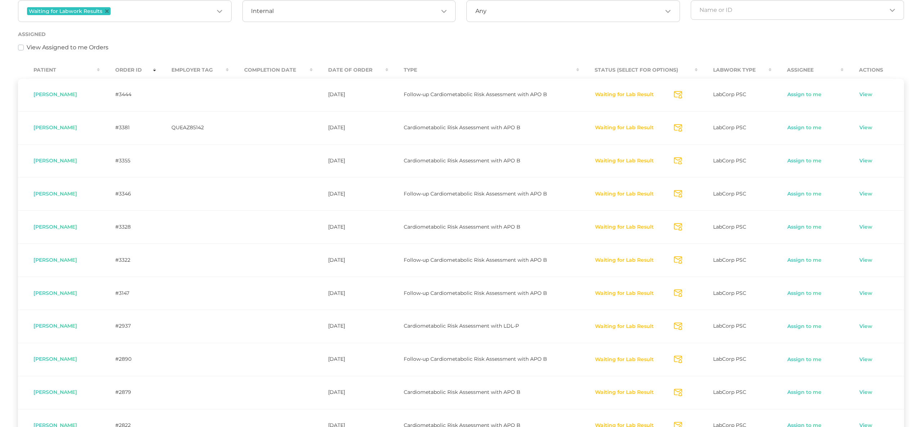
scroll to position [139, 0]
click at [680, 97] on td "Waiting for Lab Result Send Notification" at bounding box center [638, 92] width 119 height 33
click at [679, 95] on icon "Send Notification" at bounding box center [678, 93] width 8 height 8
click at [681, 126] on icon "Send Notification" at bounding box center [678, 127] width 8 height 8
click at [680, 161] on icon "Send Notification" at bounding box center [678, 160] width 8 height 8
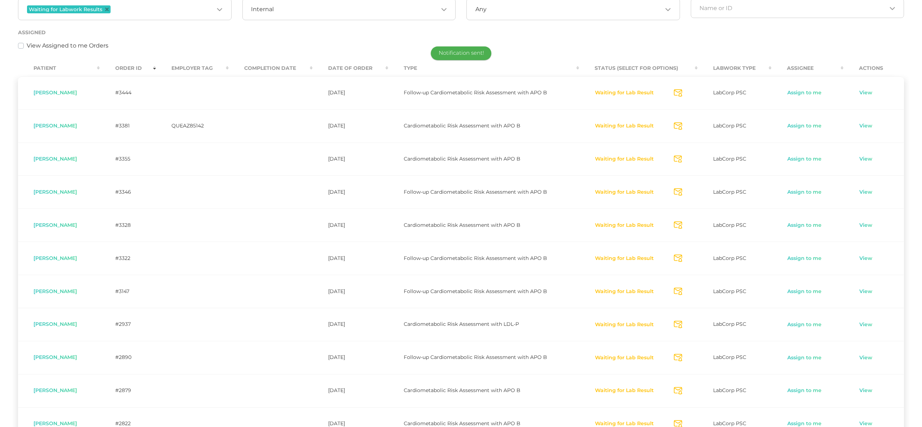
scroll to position [139, 0]
click at [682, 227] on icon "Send Notification" at bounding box center [678, 226] width 8 height 8
click at [681, 259] on icon "Send Notification" at bounding box center [678, 259] width 8 height 8
click at [680, 293] on icon "Send Notification" at bounding box center [678, 292] width 8 height 8
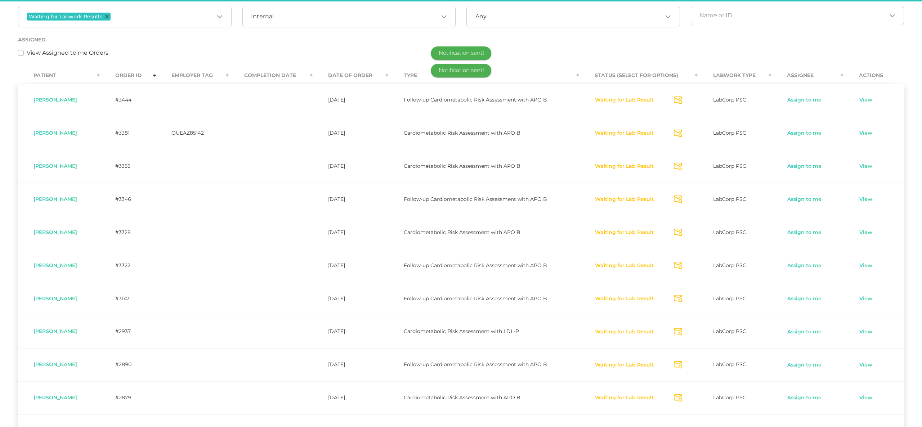
scroll to position [131, 0]
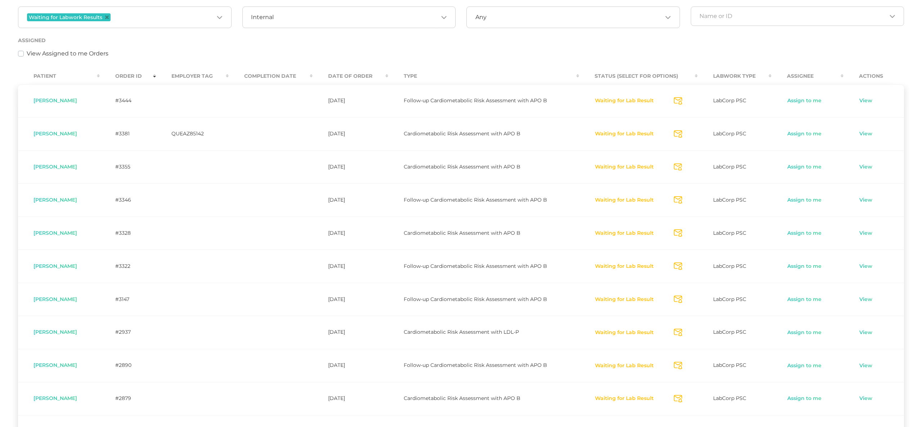
click at [680, 332] on icon "Send Notification" at bounding box center [678, 333] width 8 height 8
click at [682, 365] on icon "Send Notification" at bounding box center [678, 366] width 8 height 8
click at [682, 400] on icon "Send Notification" at bounding box center [678, 399] width 8 height 8
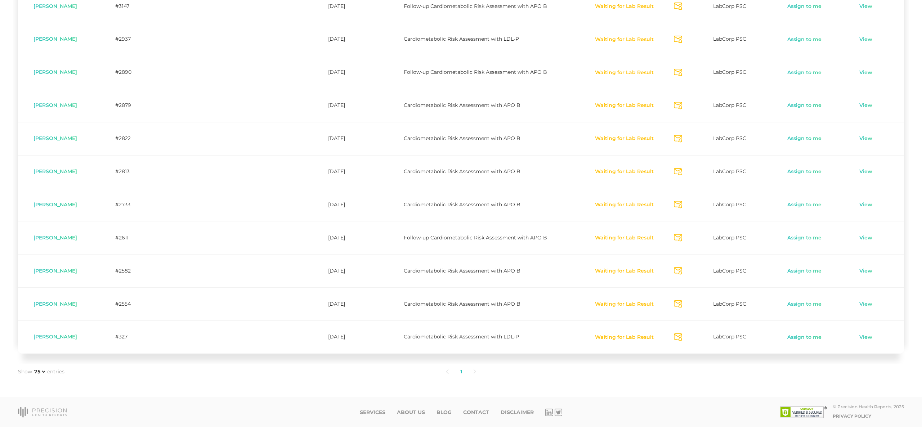
scroll to position [426, 0]
click at [679, 136] on icon "Send Notification" at bounding box center [678, 139] width 8 height 8
click at [678, 171] on icon "Send Notification" at bounding box center [678, 172] width 8 height 8
drag, startPoint x: 679, startPoint y: 204, endPoint x: 686, endPoint y: 236, distance: 32.4
click at [679, 204] on icon "Send Notification" at bounding box center [678, 205] width 8 height 8
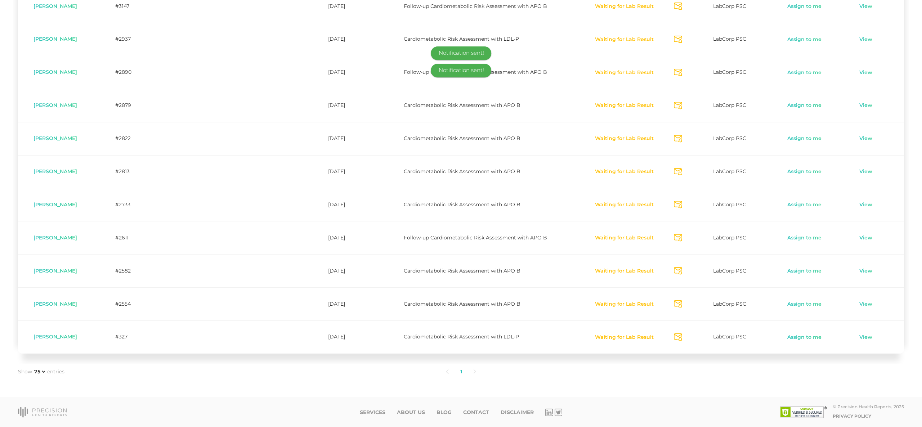
click at [680, 237] on icon "Send Notification" at bounding box center [678, 238] width 8 height 8
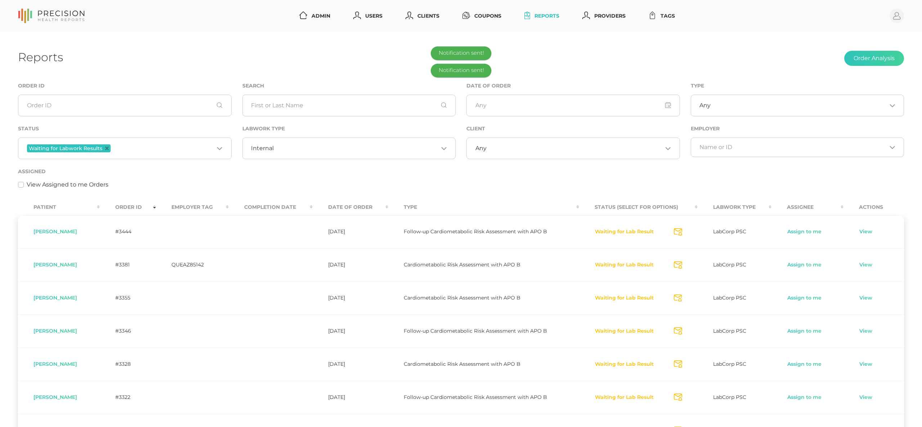
scroll to position [0, 0]
click at [220, 184] on div "View Assigned to me Orders" at bounding box center [461, 185] width 886 height 9
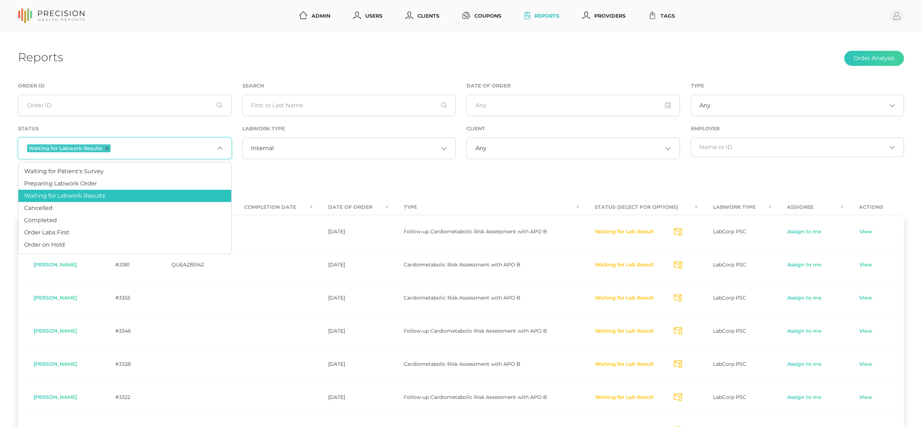
click at [155, 156] on div "Waiting for Labwork Results Loading..." at bounding box center [125, 149] width 214 height 22
click at [281, 150] on input "Search for option" at bounding box center [356, 148] width 165 height 7
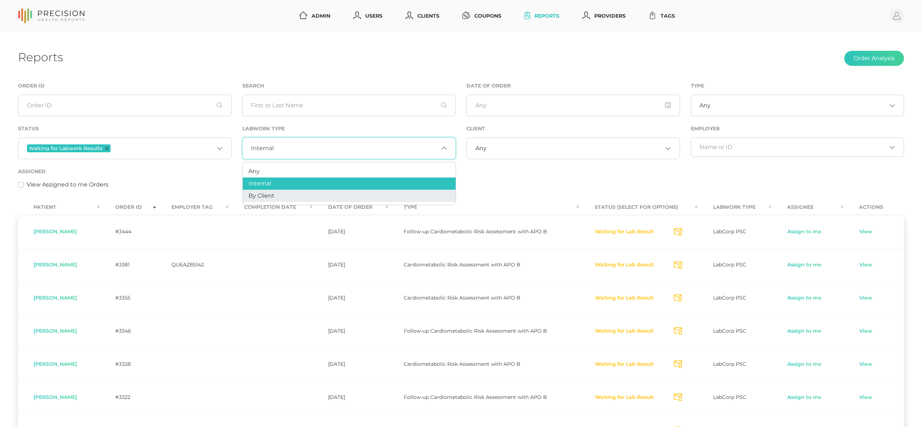
click at [271, 196] on span "By Client" at bounding box center [262, 195] width 26 height 7
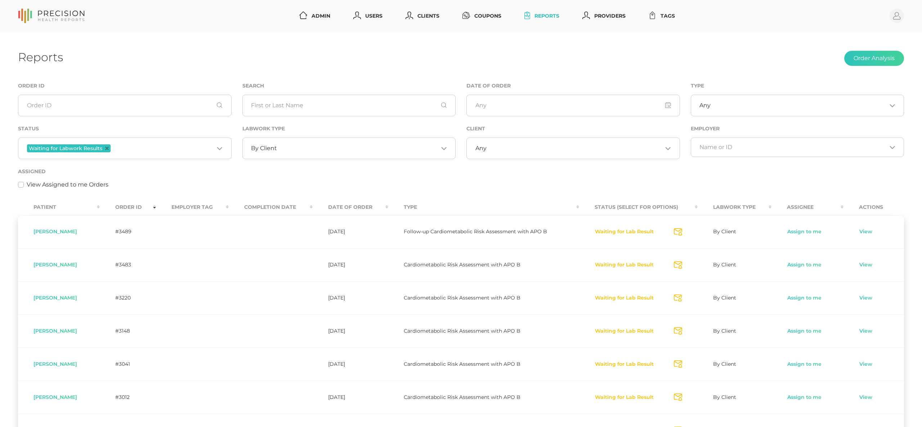
click at [130, 207] on th "Order ID" at bounding box center [128, 207] width 57 height 16
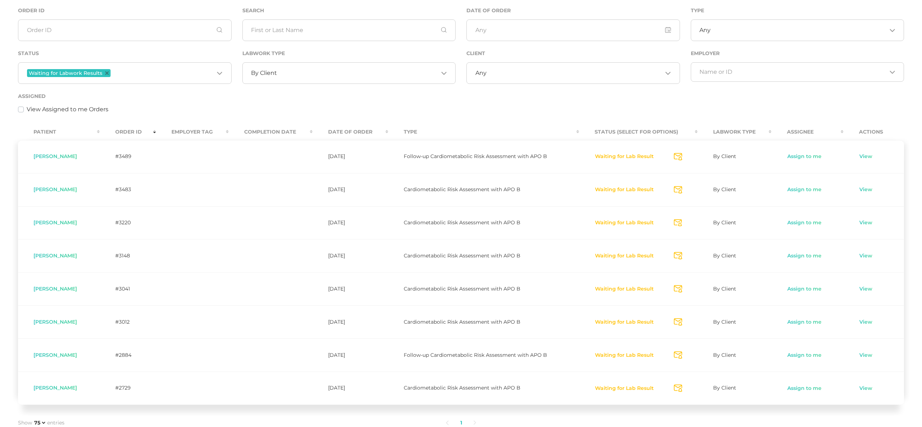
scroll to position [76, 0]
click at [868, 192] on link "View" at bounding box center [866, 188] width 14 height 7
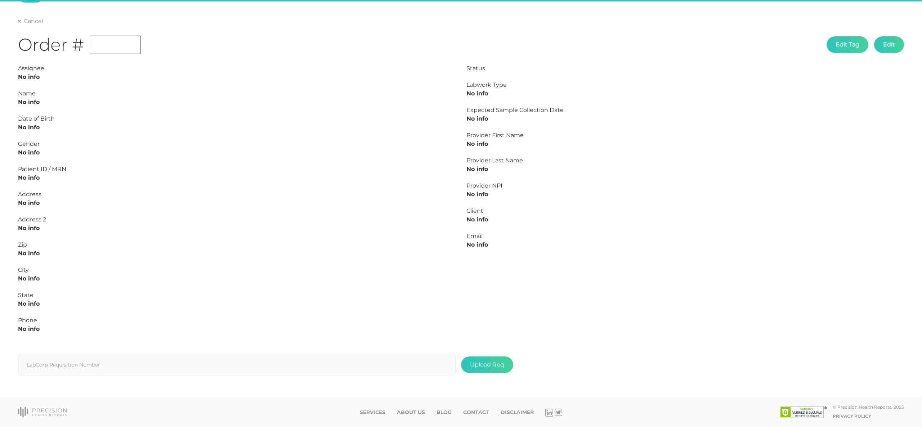
scroll to position [62, 0]
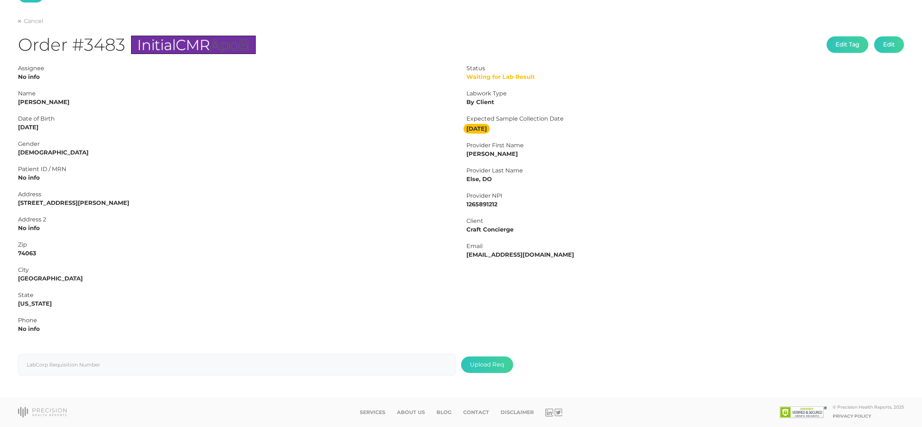
click at [58, 102] on strong "Donella Pickerill" at bounding box center [44, 102] width 52 height 7
copy strong "Pickerill"
click at [26, 102] on strong "Donella Pickerill" at bounding box center [44, 102] width 52 height 7
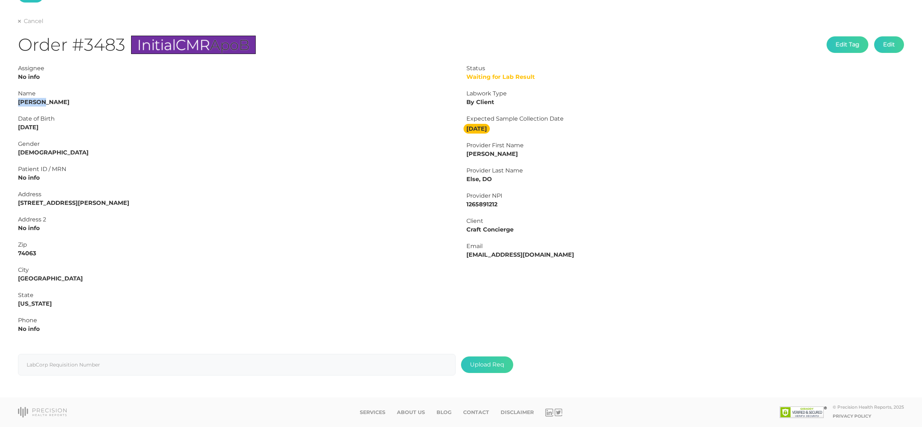
copy strong "Donella"
drag, startPoint x: 70, startPoint y: 129, endPoint x: 0, endPoint y: 129, distance: 70.3
click at [0, 129] on html "Admin Users Clients Coupons Reports Providers Tags Profile Main Final Report Ca…" at bounding box center [461, 182] width 922 height 489
copy strong "09/27/1972"
click at [25, 22] on link "Cancel" at bounding box center [30, 21] width 25 height 7
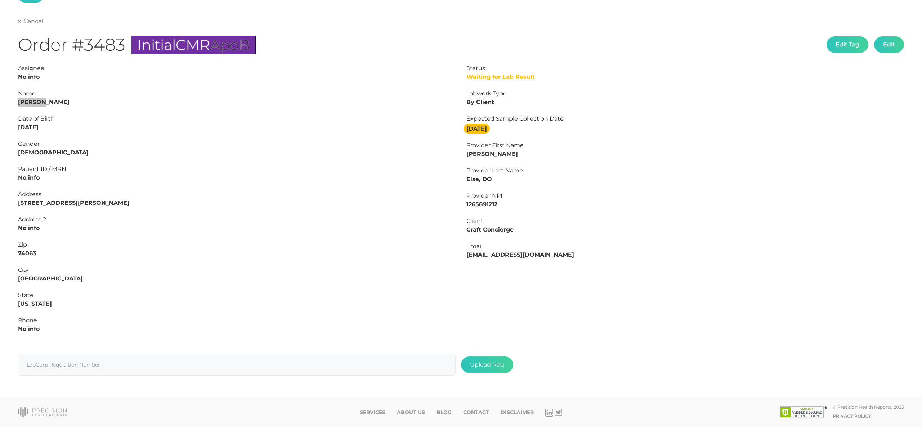
select select "75"
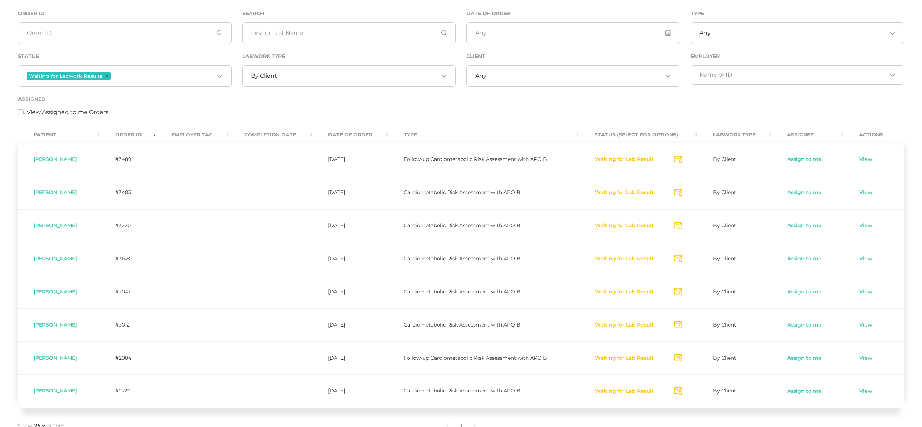
scroll to position [77, 0]
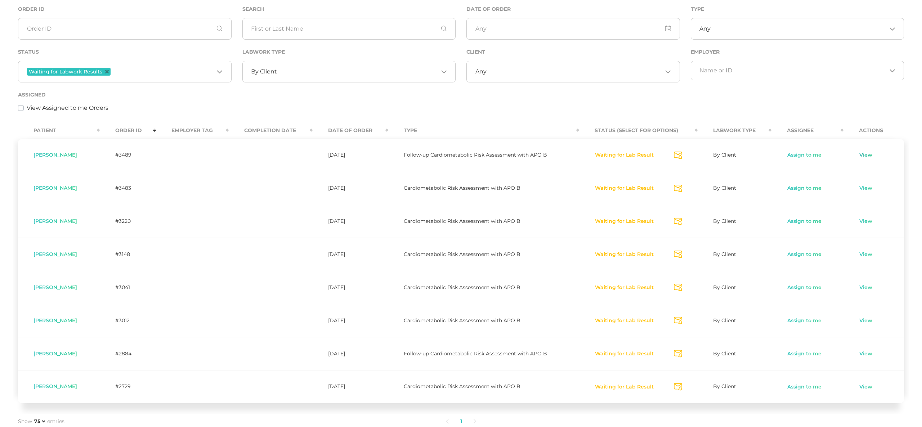
click at [864, 155] on link "View" at bounding box center [866, 155] width 14 height 7
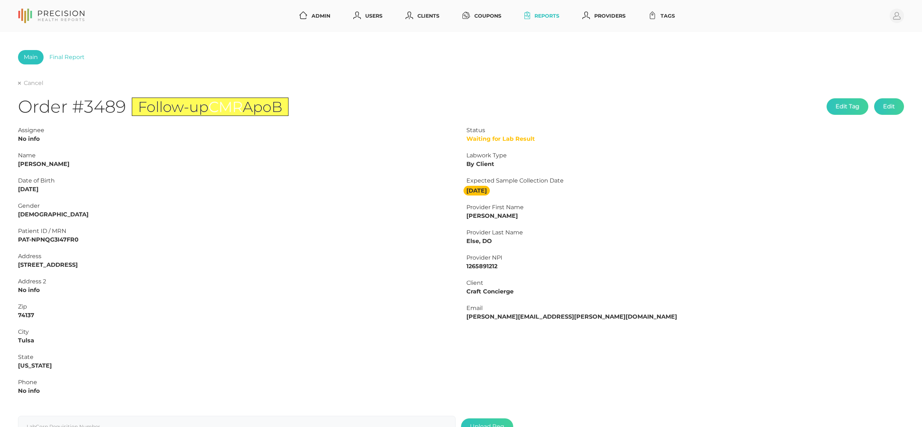
click at [33, 80] on div "Cancel" at bounding box center [461, 83] width 886 height 9
click at [30, 83] on link "Cancel" at bounding box center [30, 82] width 25 height 7
select select "75"
